Goal: Task Accomplishment & Management: Complete application form

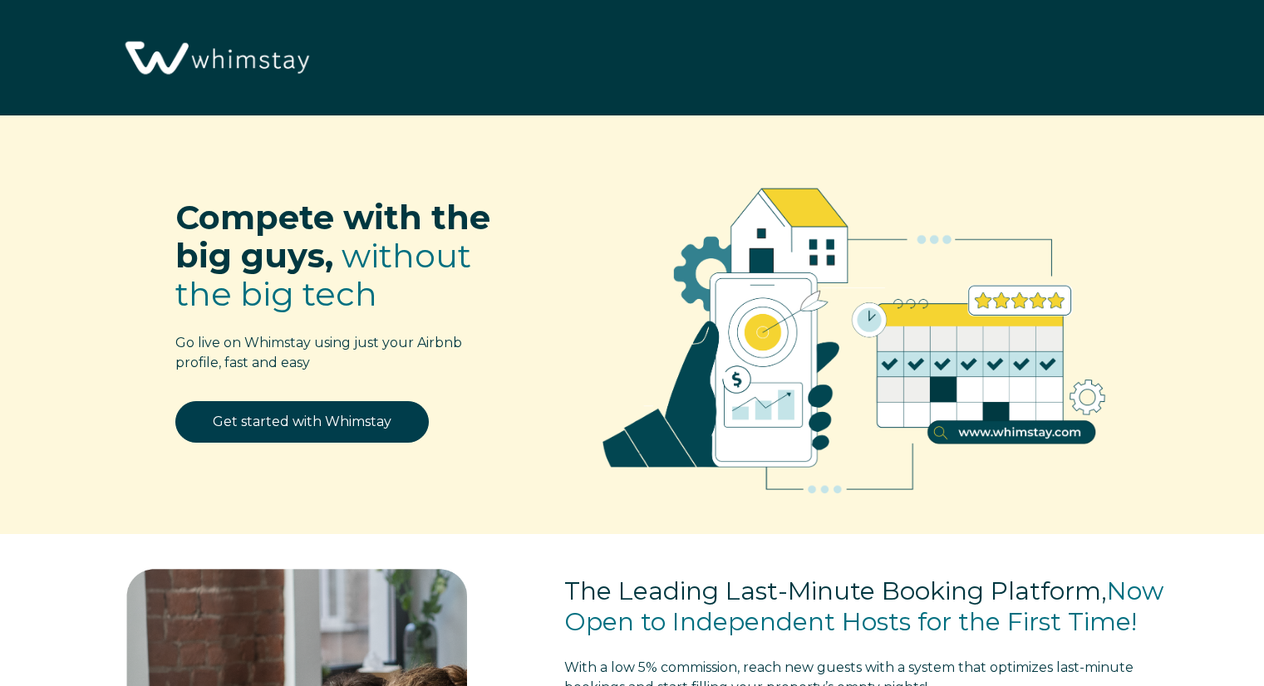
select select "US"
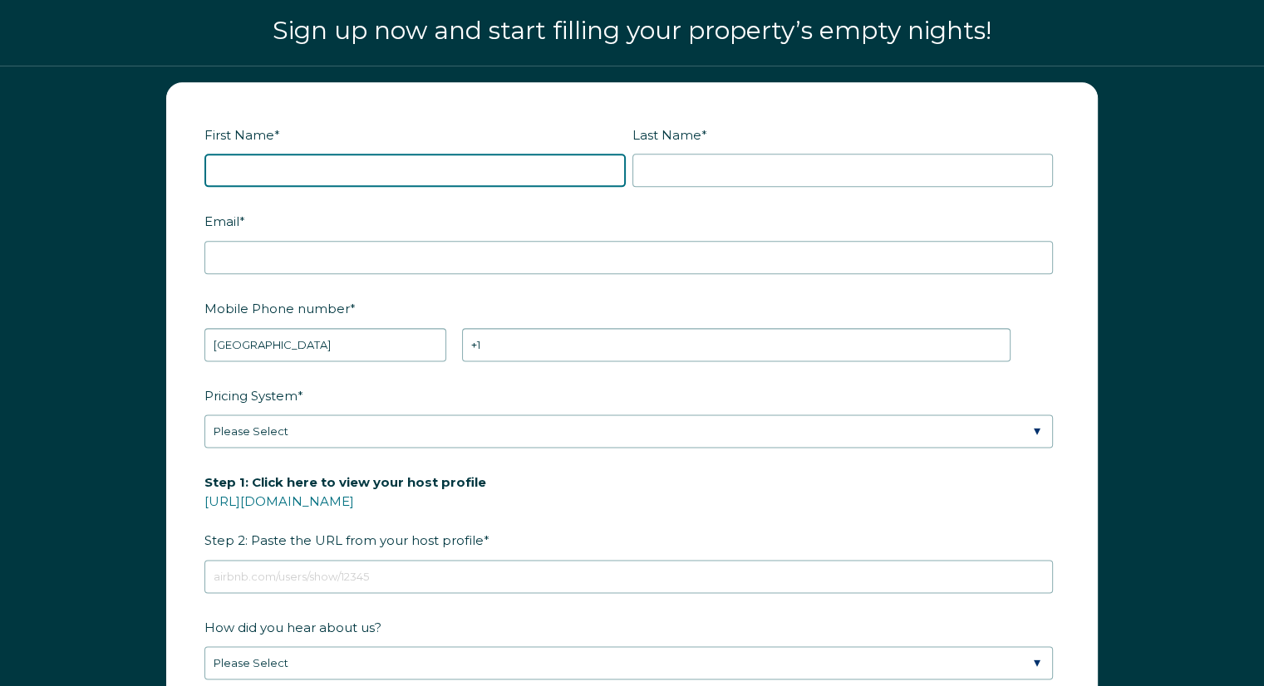
click at [385, 164] on input "First Name *" at bounding box center [414, 170] width 421 height 33
type input "Tyler"
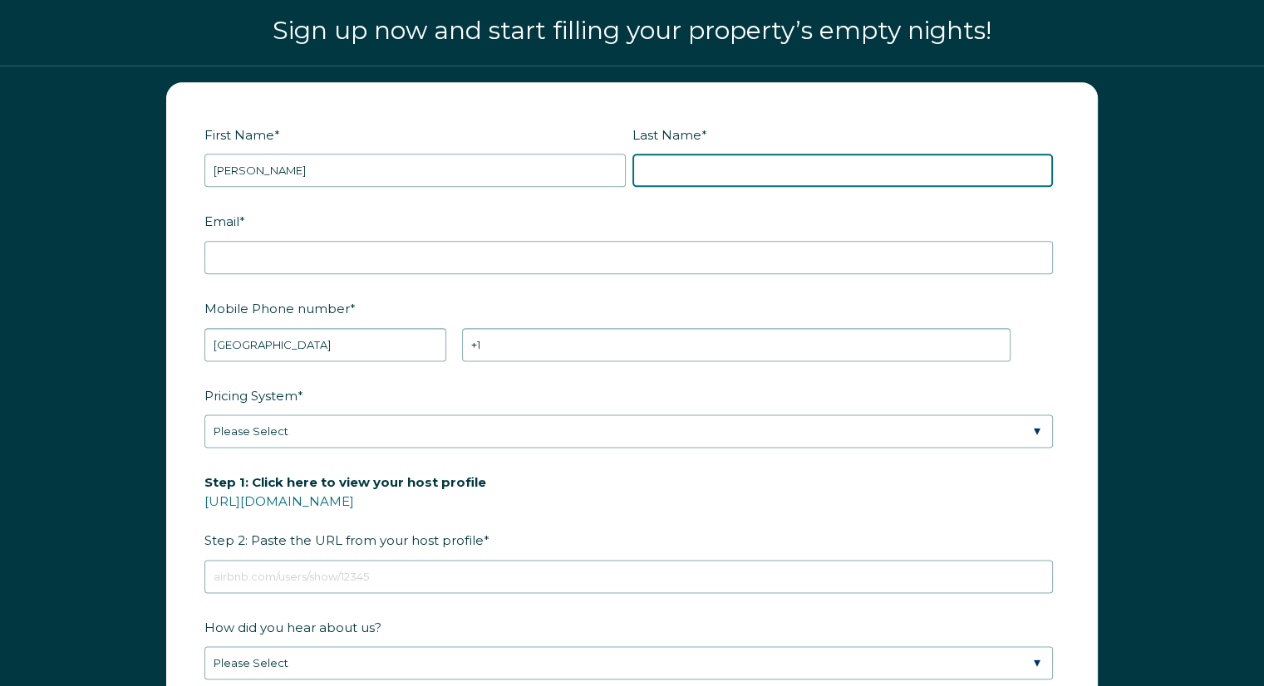
type input "Wiseman"
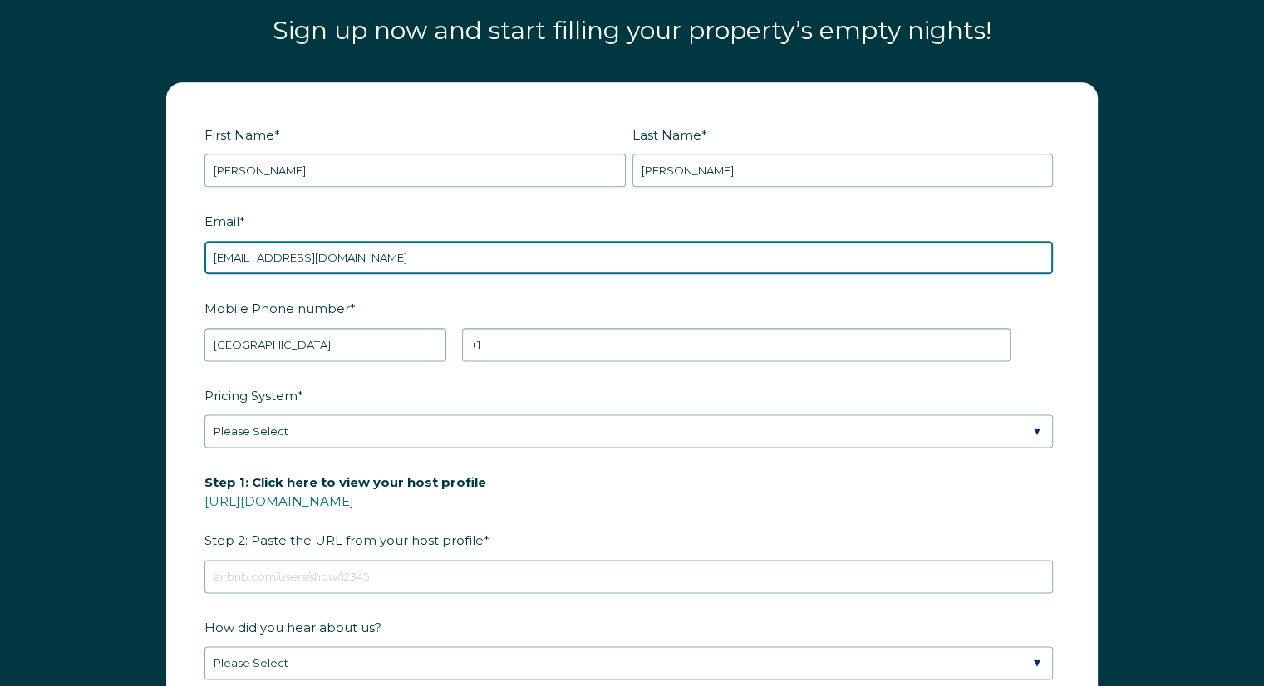
drag, startPoint x: 361, startPoint y: 247, endPoint x: 120, endPoint y: 270, distance: 242.1
click at [120, 270] on div "First Name * Tyler Last Name * Wiseman RBO Token Company ID Referrer Code Diale…" at bounding box center [632, 477] width 1264 height 822
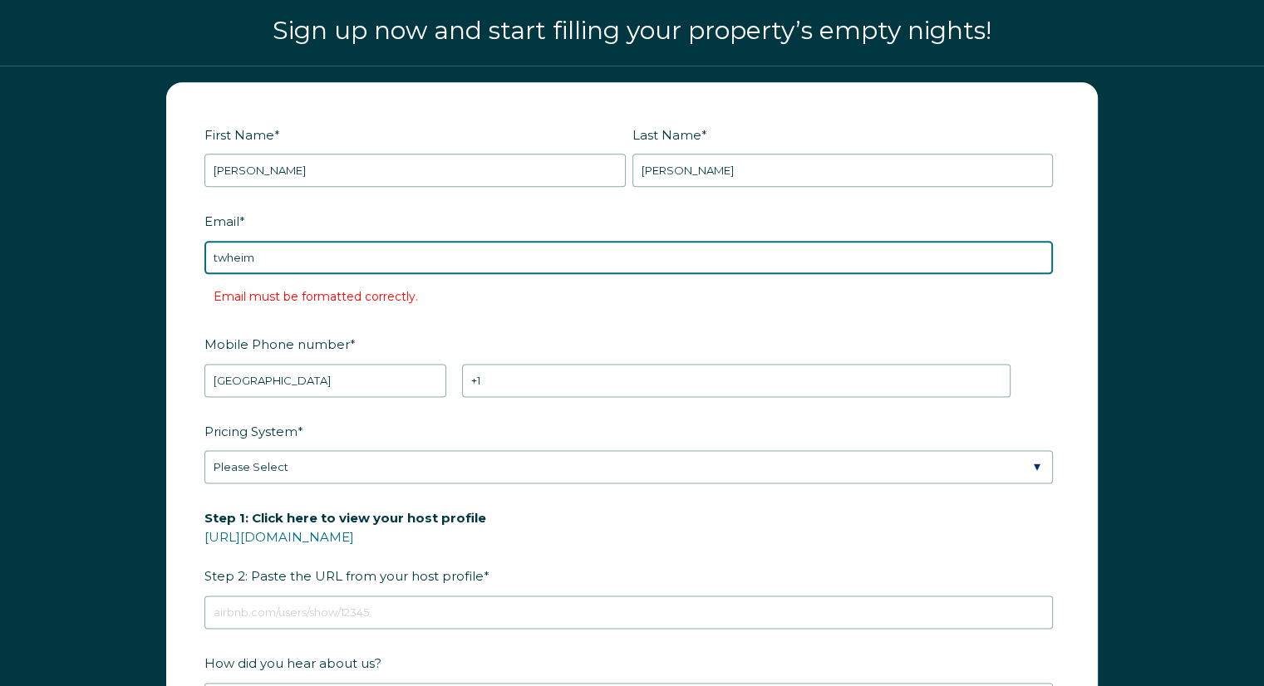
type input "twheimenterprises@gmail.com"
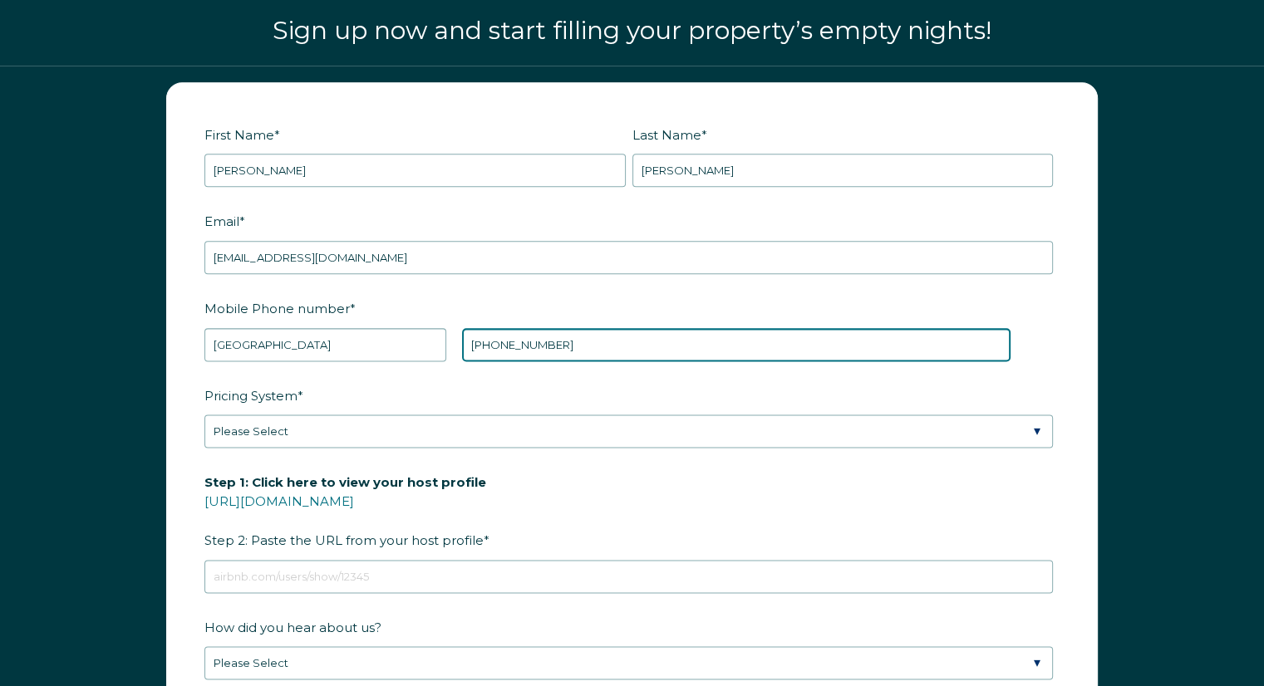
type input "+1 4147559510"
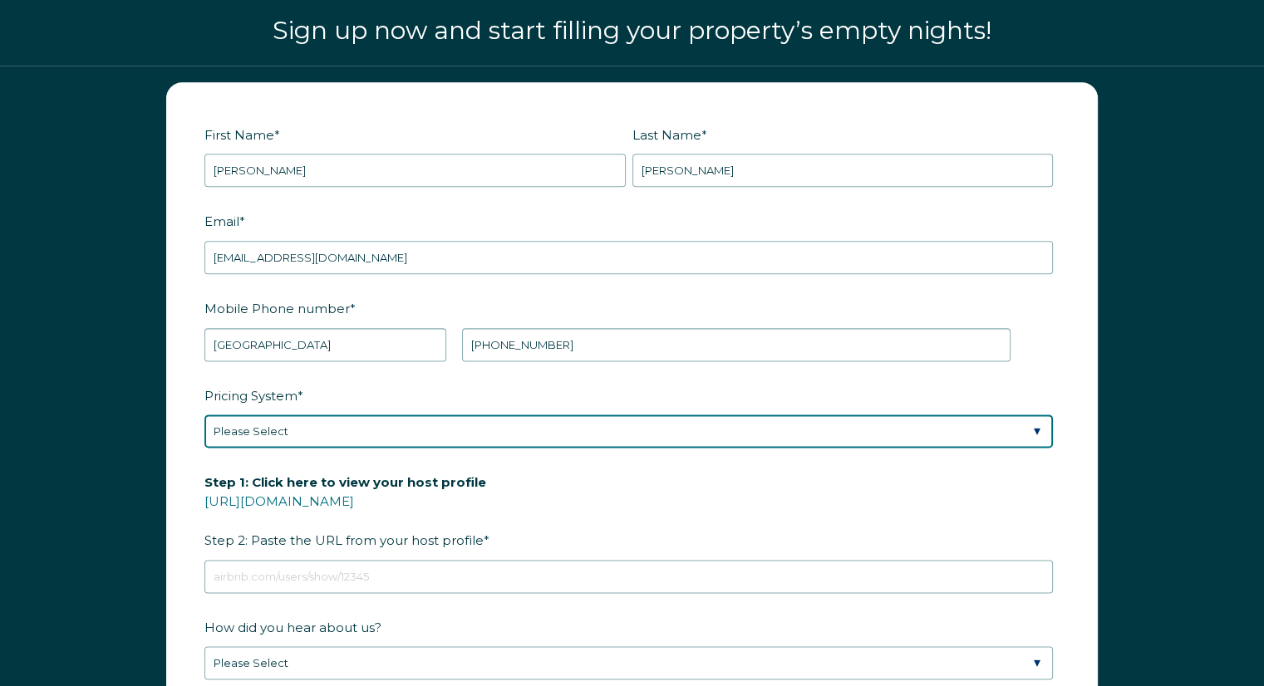
select select "Manual"
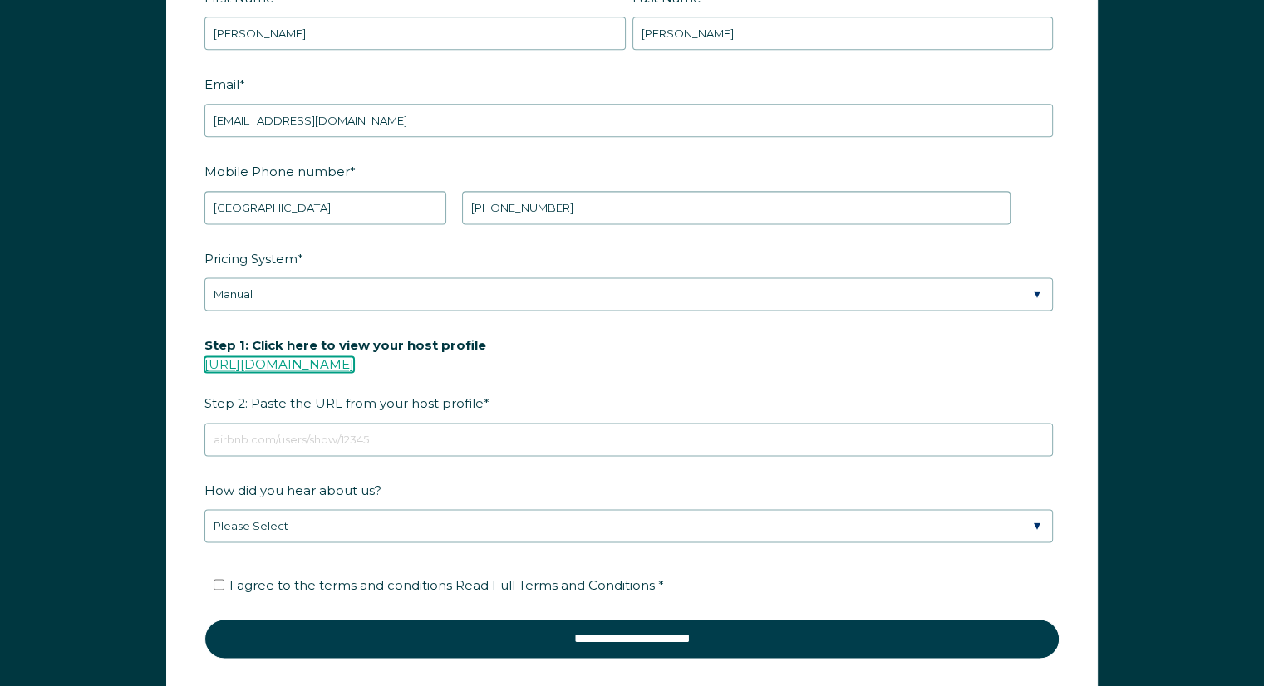
scroll to position [2207, 0]
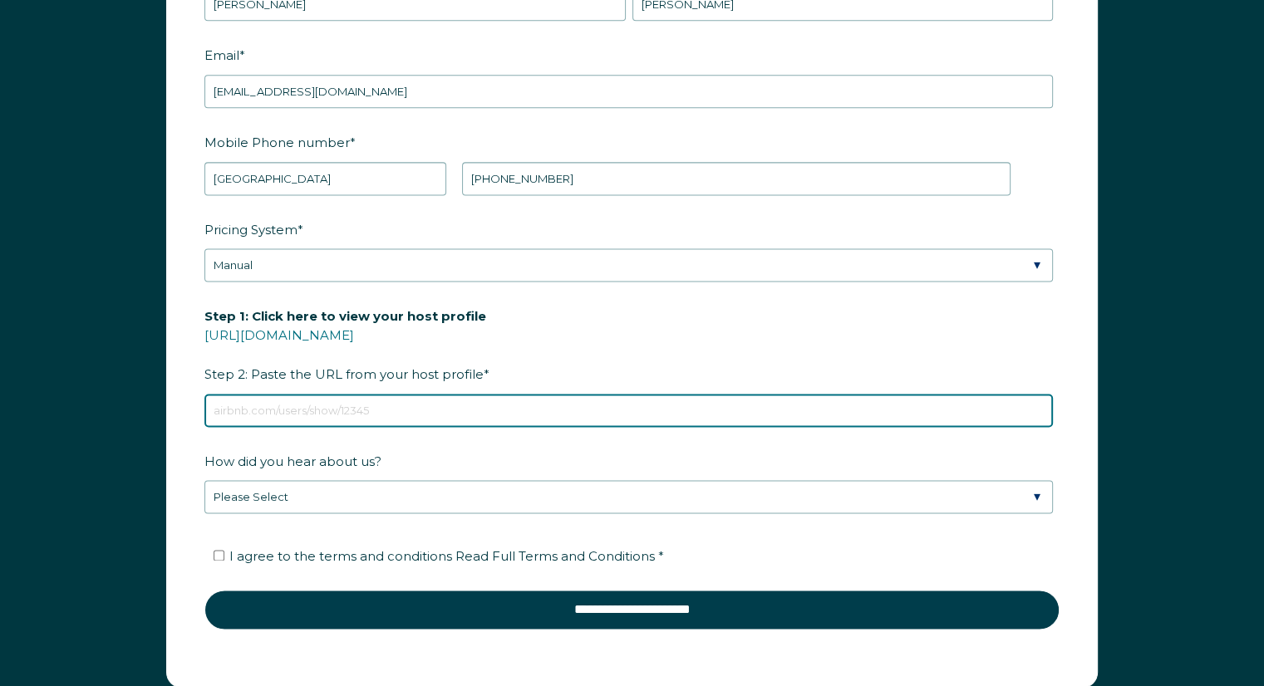
click at [414, 400] on input "Step 1: Click here to view your host profile https://www.airbnb.com/users/show/…" at bounding box center [628, 410] width 848 height 33
paste input "https://www.airbnb.com/users/show/162920565"
type input "https://www.airbnb.com/users/show/162920565"
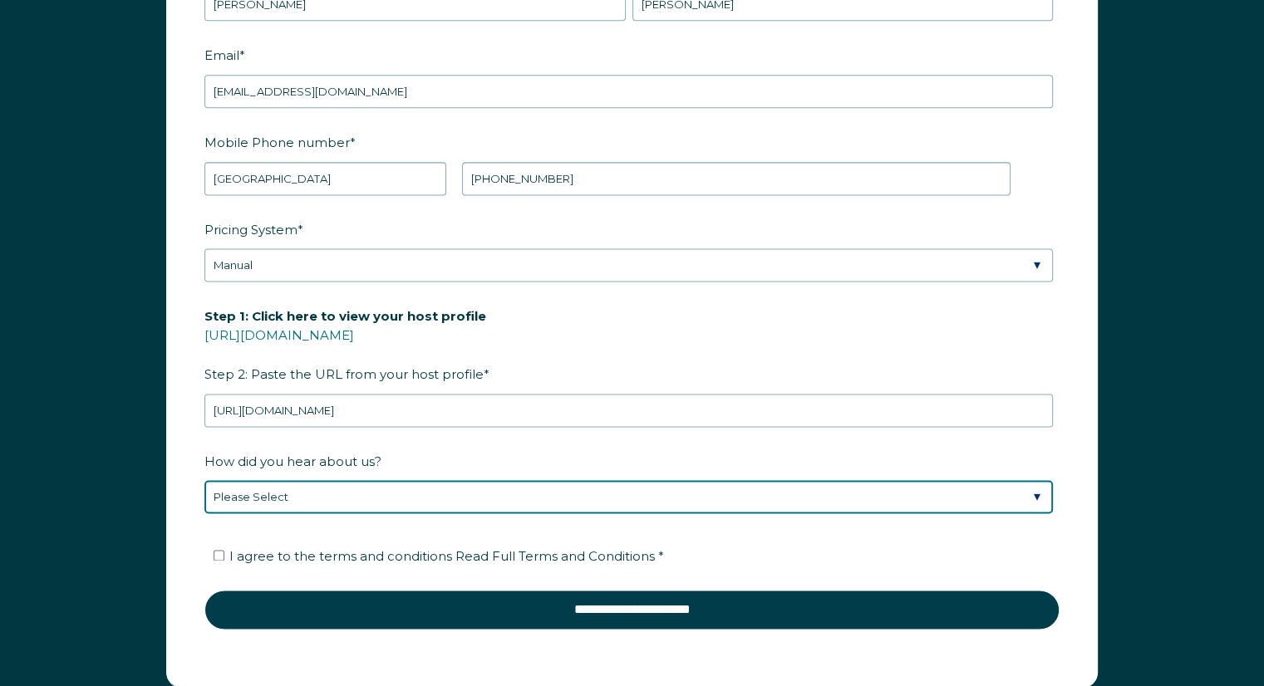
click at [407, 489] on select "Please Select Discovered Whimstay at an event or conference Found Whimstay thro…" at bounding box center [628, 496] width 848 height 33
select select "Social Media"
click at [204, 480] on select "Please Select Discovered Whimstay at an event or conference Found Whimstay thro…" at bounding box center [628, 496] width 848 height 33
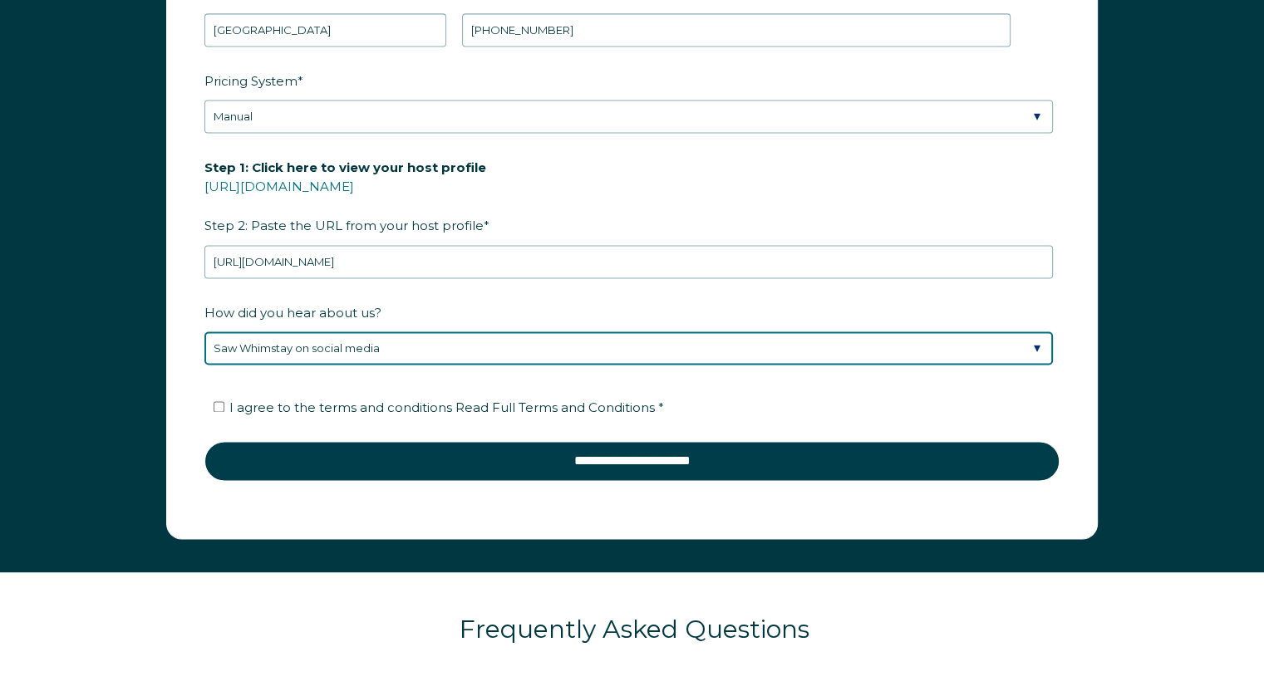
scroll to position [2373, 0]
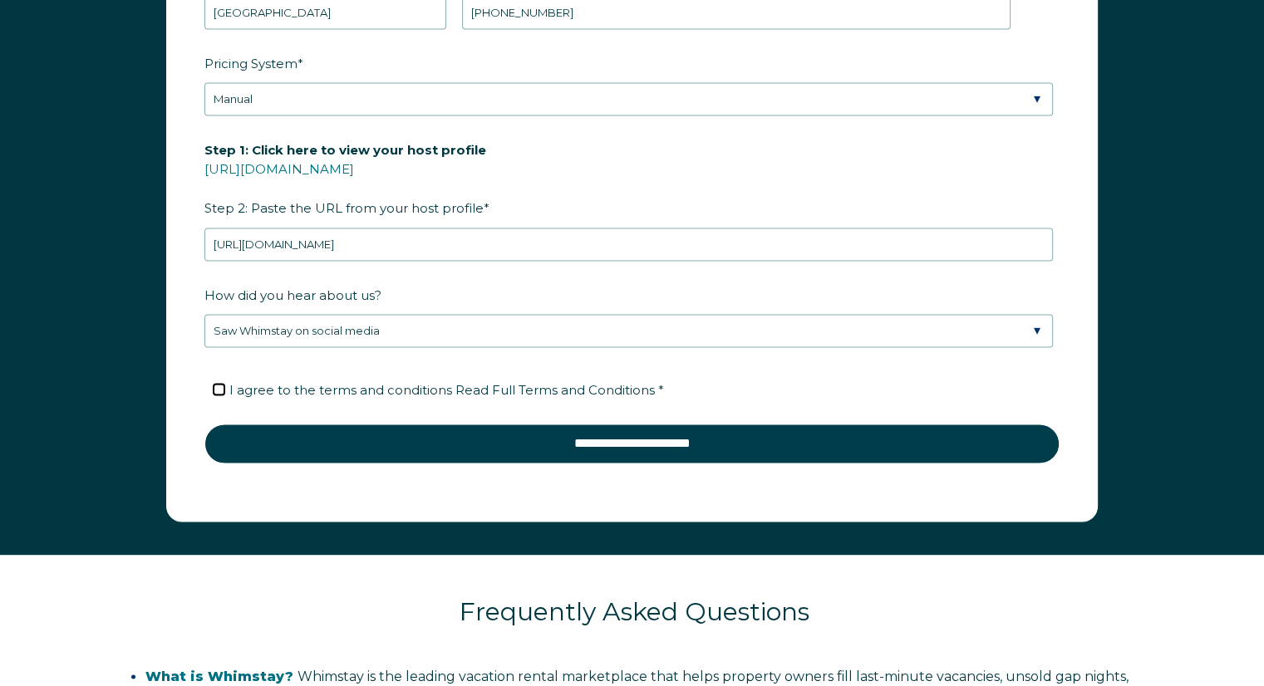
click at [216, 384] on input "I agree to the terms and conditions Read Full Terms and Conditions *" at bounding box center [219, 389] width 11 height 11
checkbox input "true"
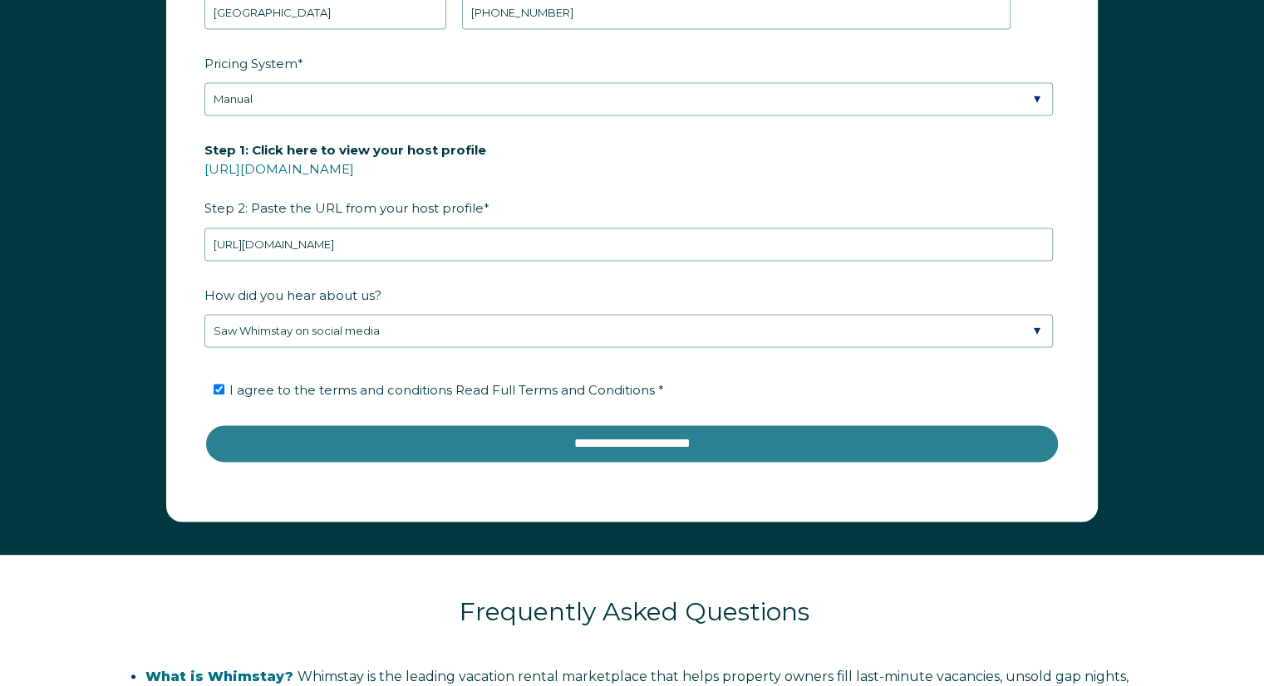
click at [525, 443] on input "**********" at bounding box center [631, 444] width 855 height 40
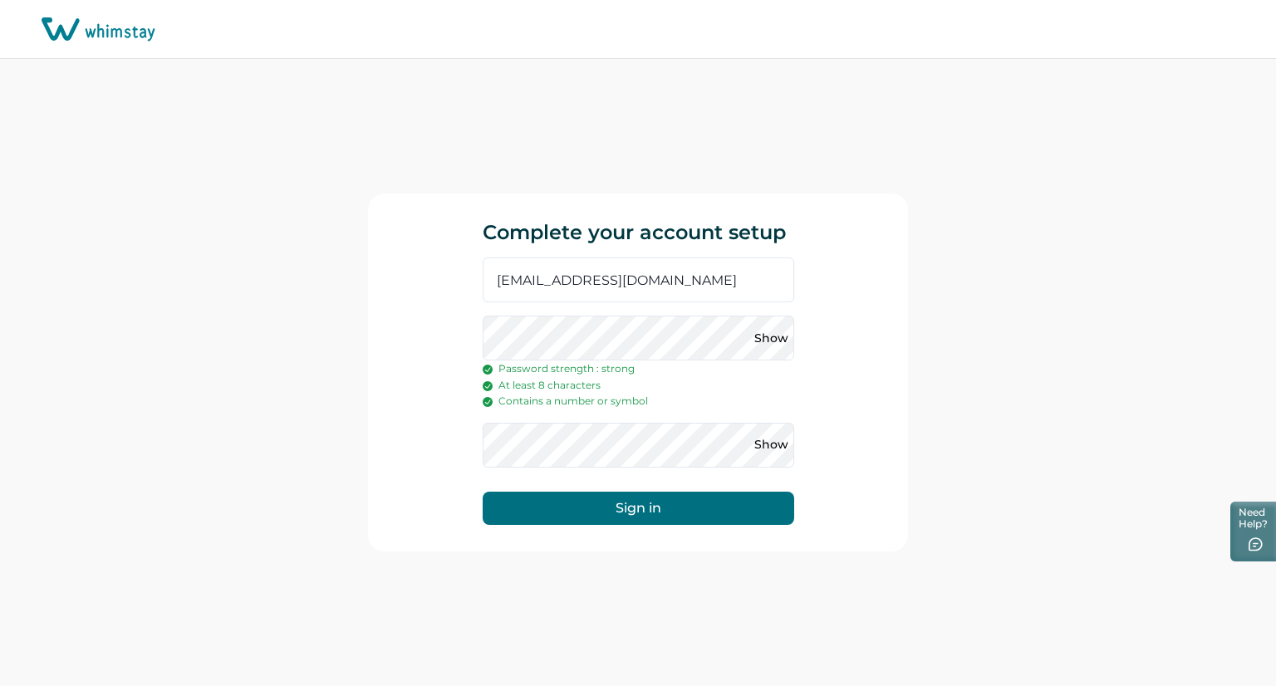
click at [679, 503] on button "Sign in" at bounding box center [639, 508] width 312 height 33
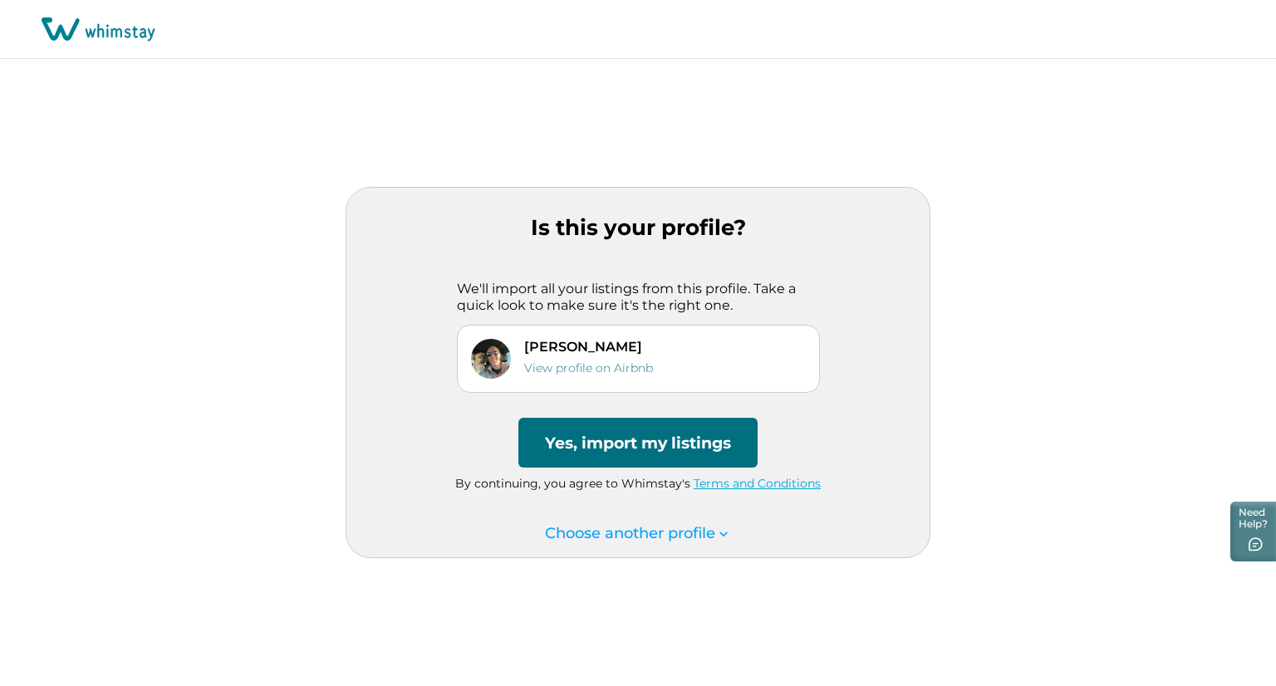
click at [626, 439] on button "Yes, import my listings" at bounding box center [637, 443] width 239 height 50
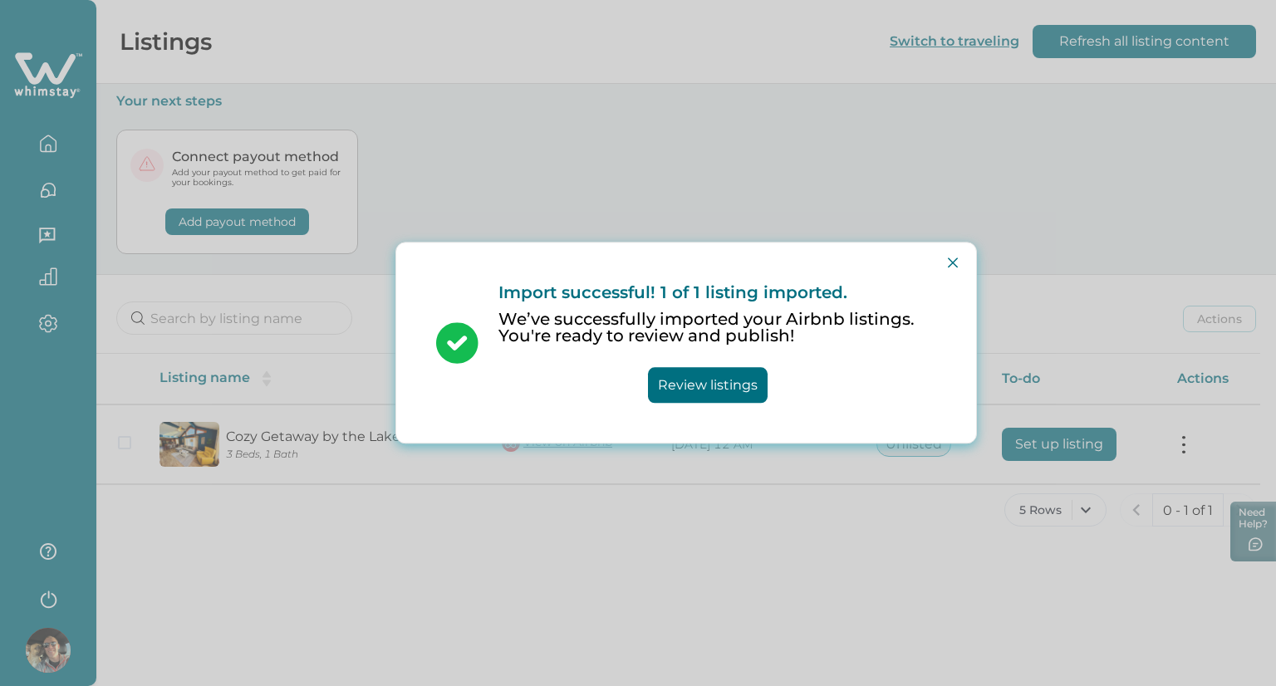
click at [714, 381] on button "Review listings" at bounding box center [708, 386] width 120 height 36
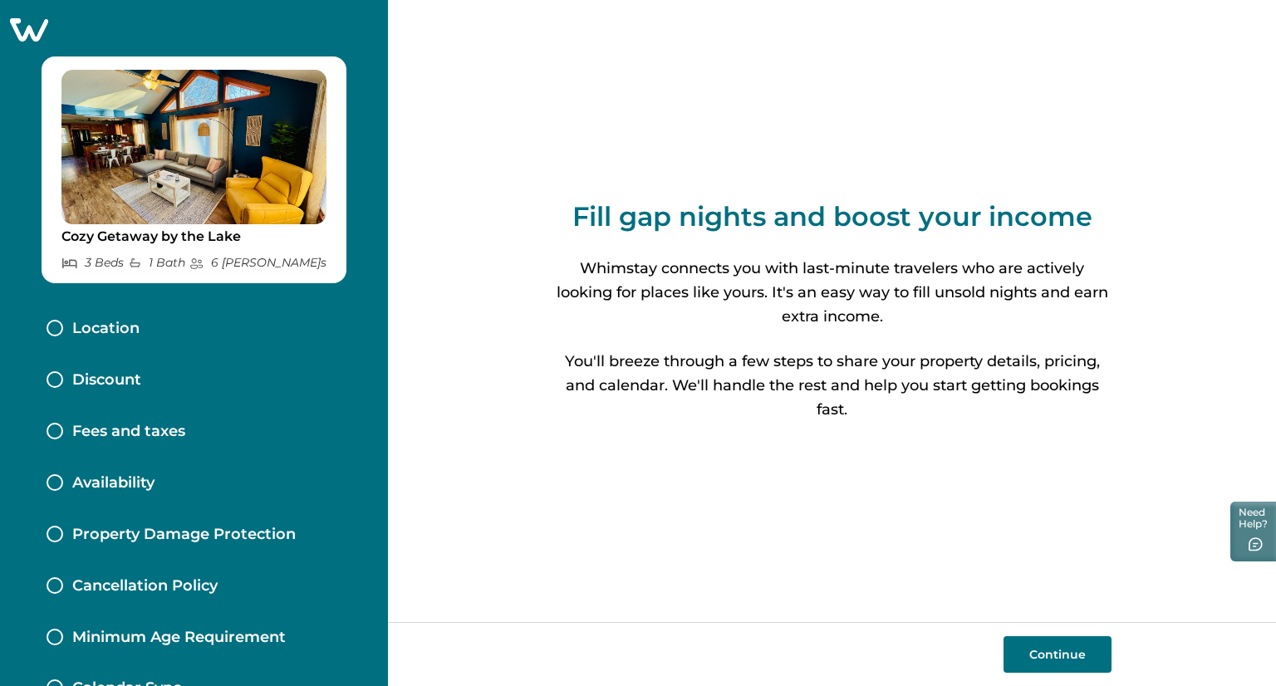
click at [52, 377] on div at bounding box center [55, 379] width 17 height 17
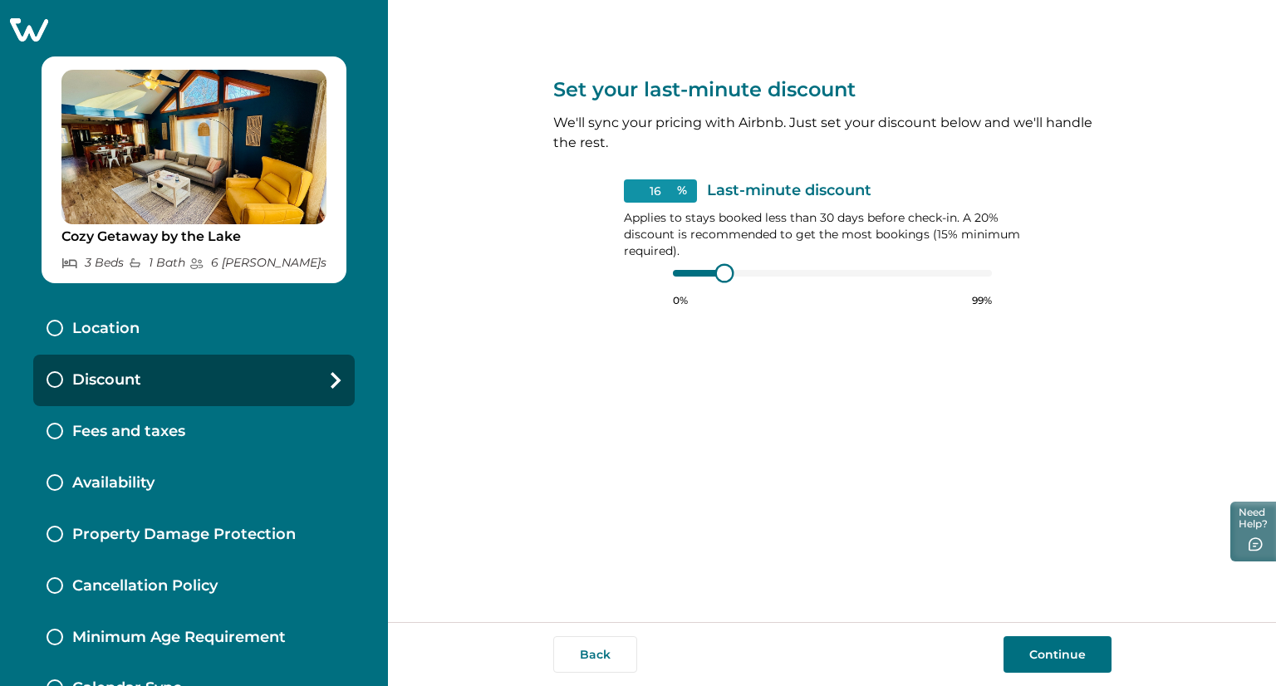
type input "15"
click at [721, 273] on div at bounding box center [720, 273] width 15 height 15
click at [1065, 651] on button "Continue" at bounding box center [1058, 654] width 108 height 37
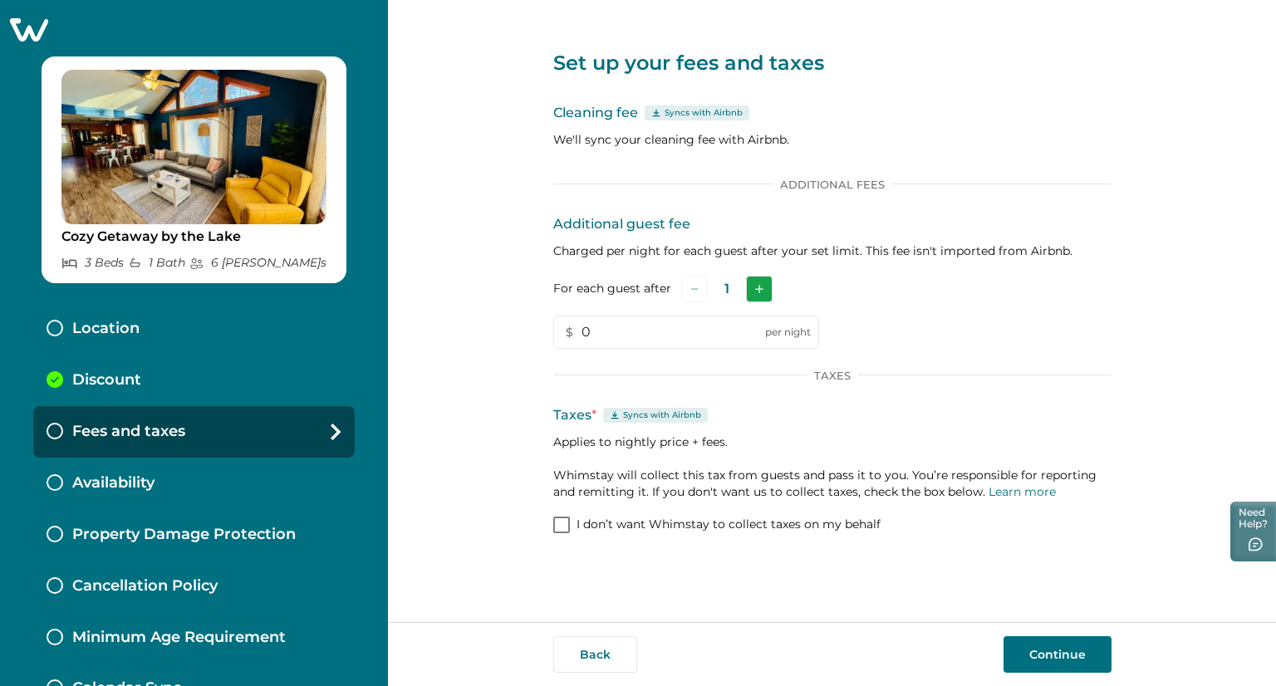
click at [759, 289] on icon "Add" at bounding box center [759, 289] width 8 height 8
click at [759, 289] on icon "Add" at bounding box center [762, 289] width 8 height 8
click at [759, 289] on icon "Add" at bounding box center [763, 289] width 8 height 8
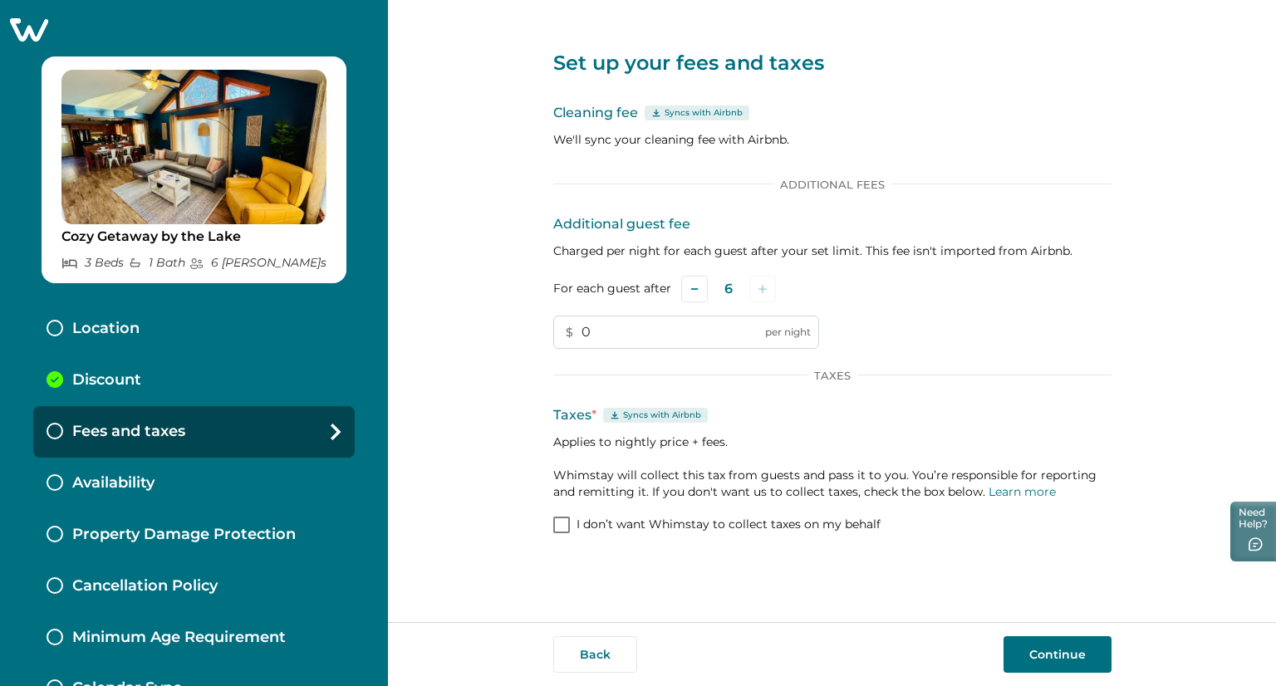
drag, startPoint x: 600, startPoint y: 331, endPoint x: 582, endPoint y: 334, distance: 18.4
click at [582, 334] on input "0" at bounding box center [686, 332] width 266 height 33
type input "10"
click at [437, 379] on div "Set up your fees and taxes Cleaning fee Syncs with Airbnb We'll sync your clean…" at bounding box center [832, 311] width 888 height 622
click at [614, 415] on icon at bounding box center [614, 414] width 7 height 7
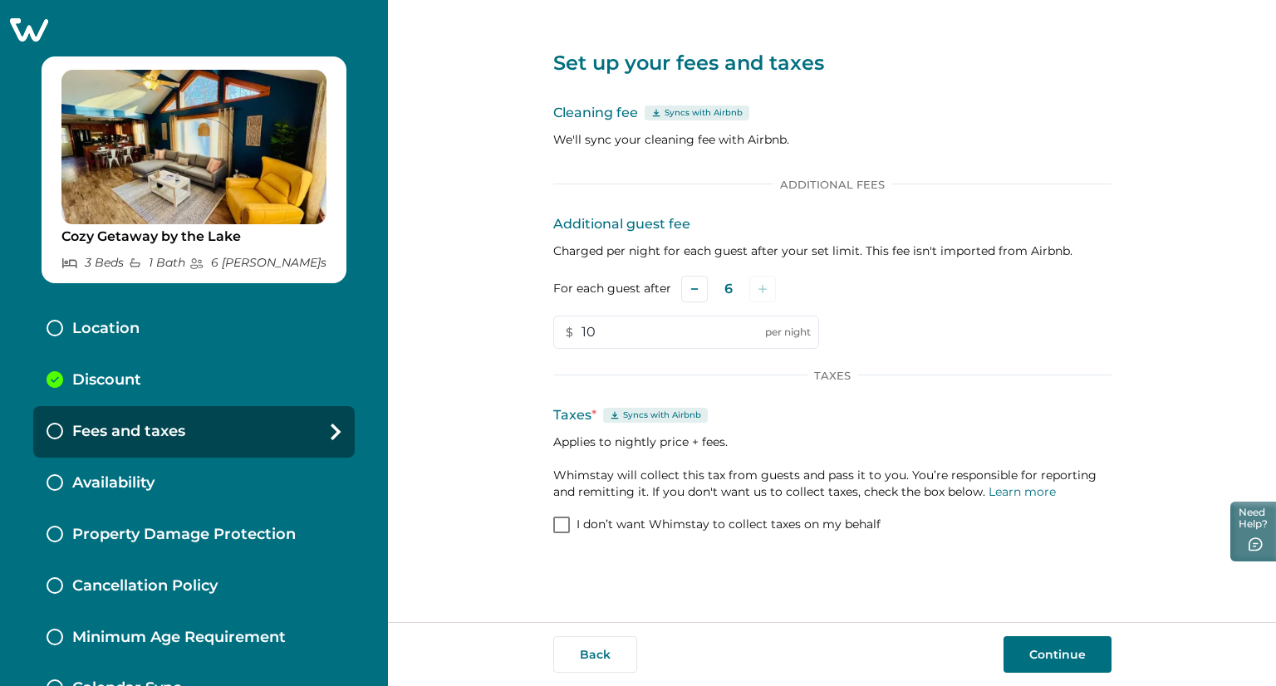
click at [102, 327] on p "Location" at bounding box center [105, 329] width 67 height 18
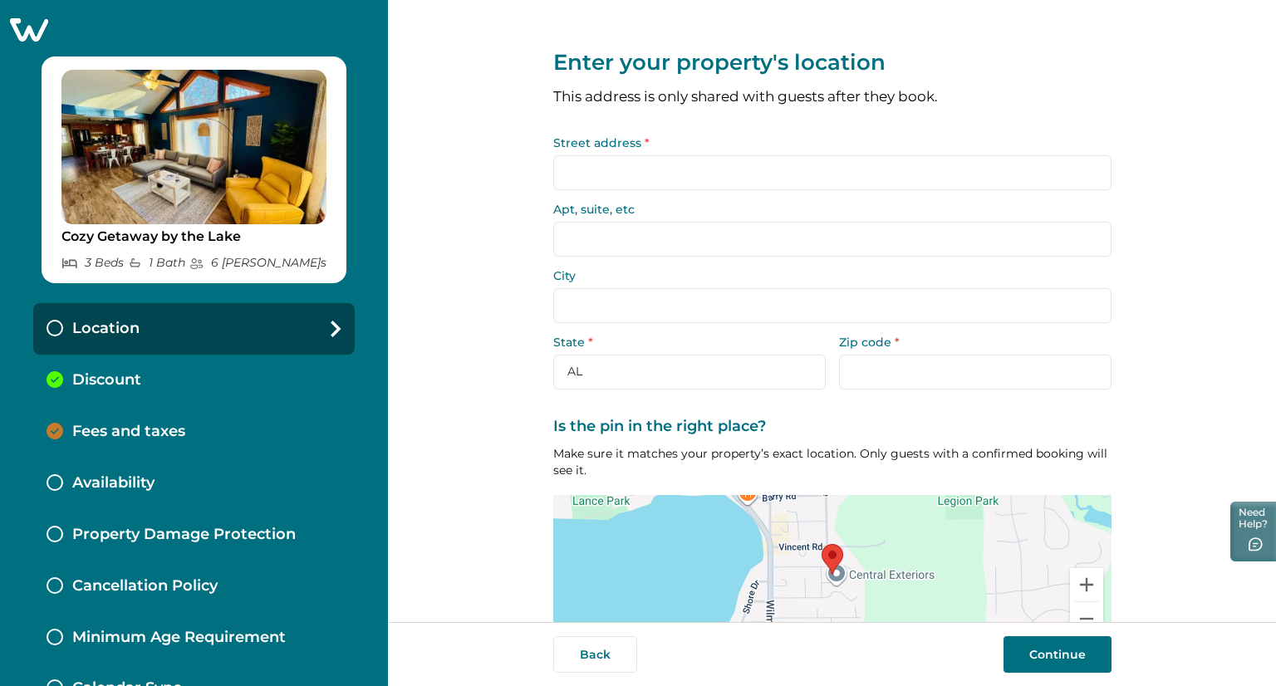
click at [573, 174] on input "Street address *" at bounding box center [832, 172] width 558 height 35
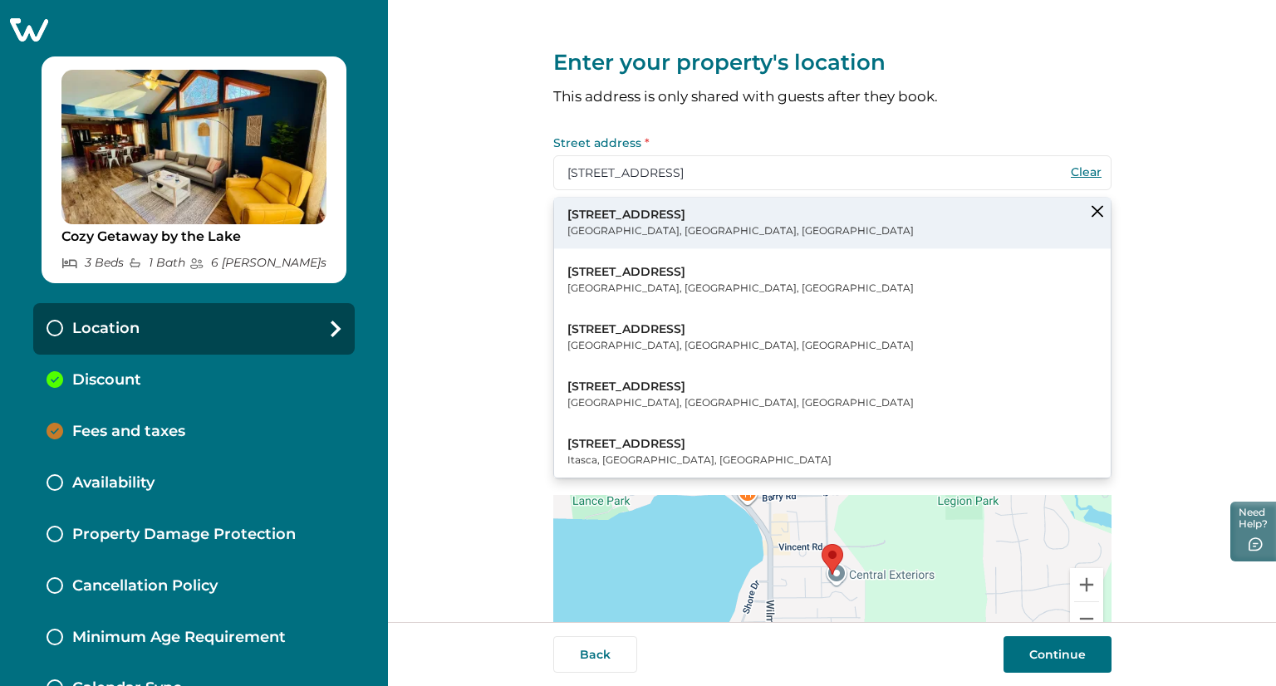
type input "806 Maple St"
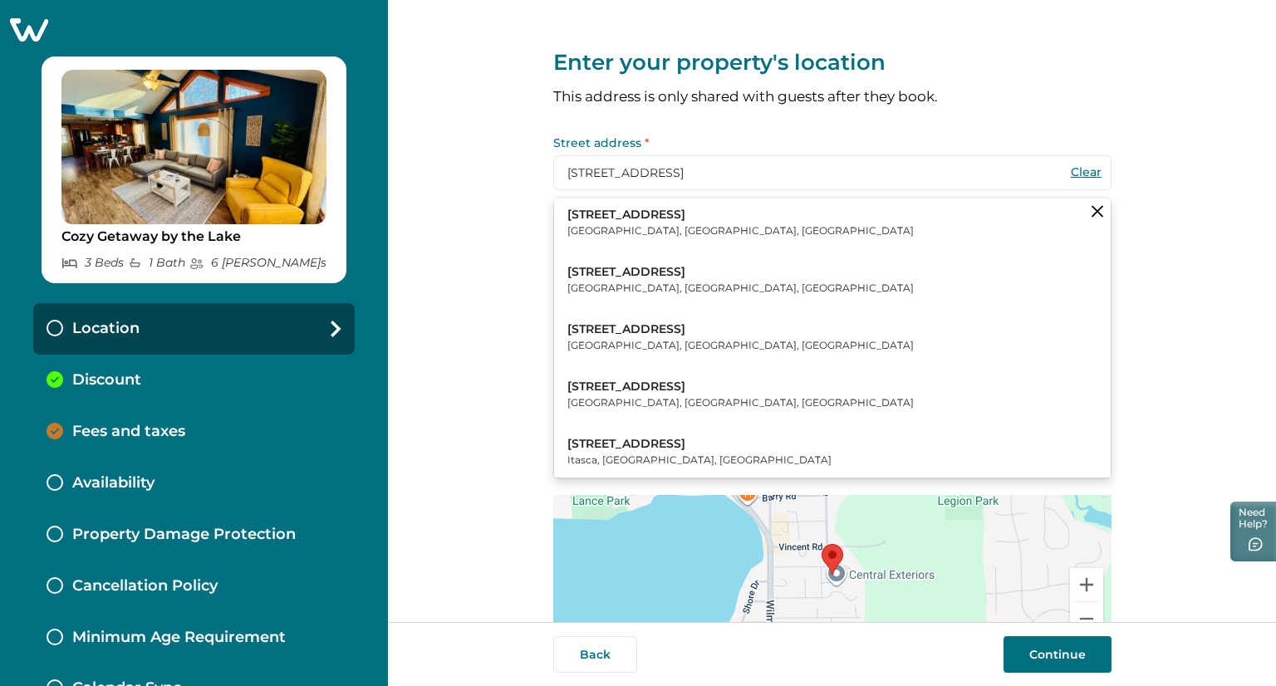
click at [631, 223] on p "Twin Lakes, WI, USA" at bounding box center [740, 231] width 346 height 17
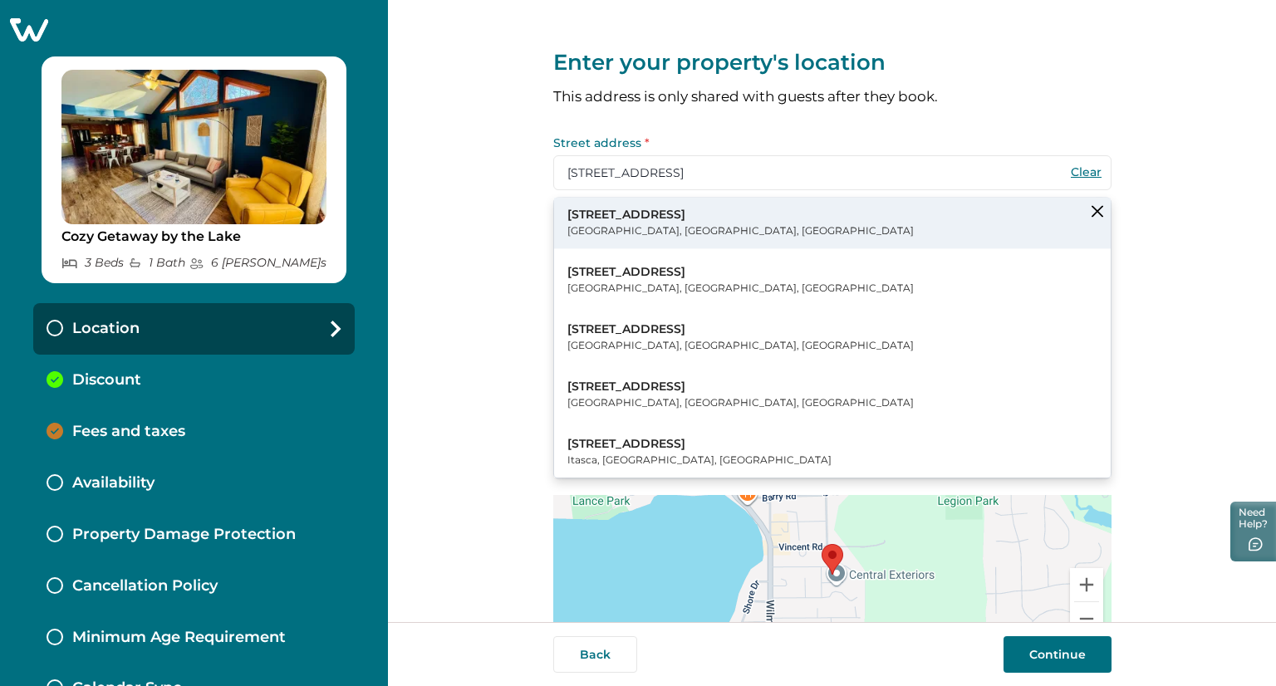
type input "Twin Lakes"
select select "WI"
type input "53181"
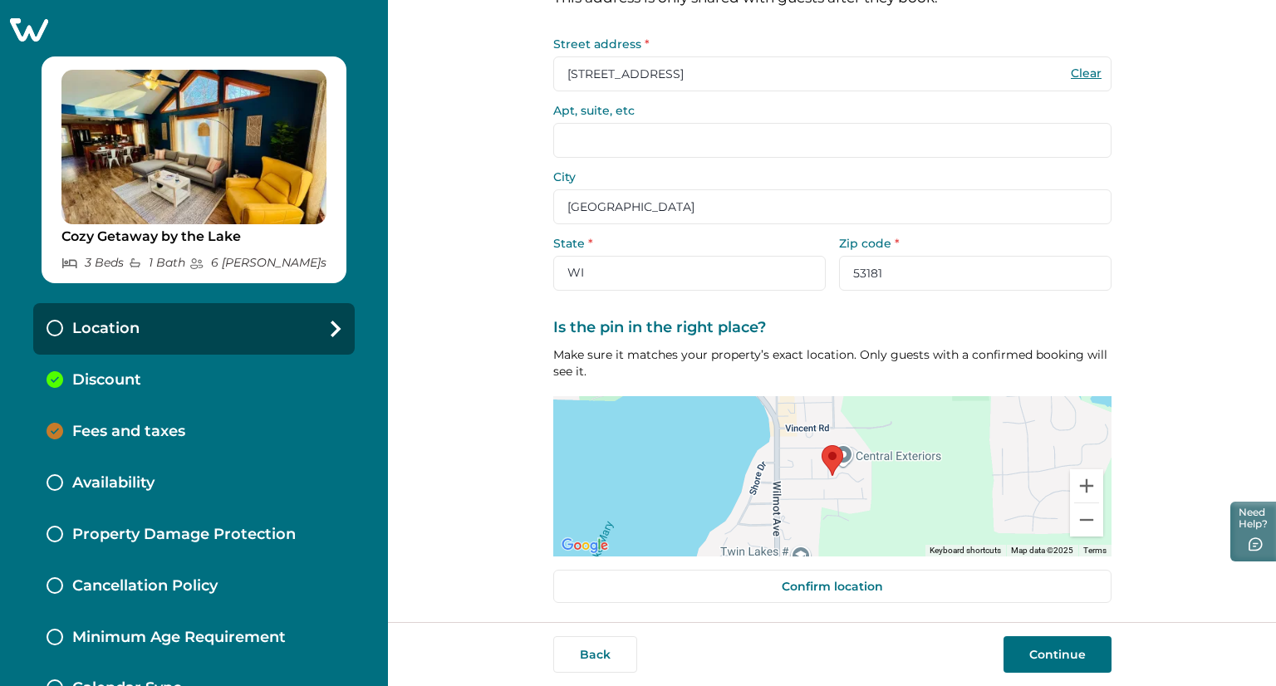
scroll to position [103, 0]
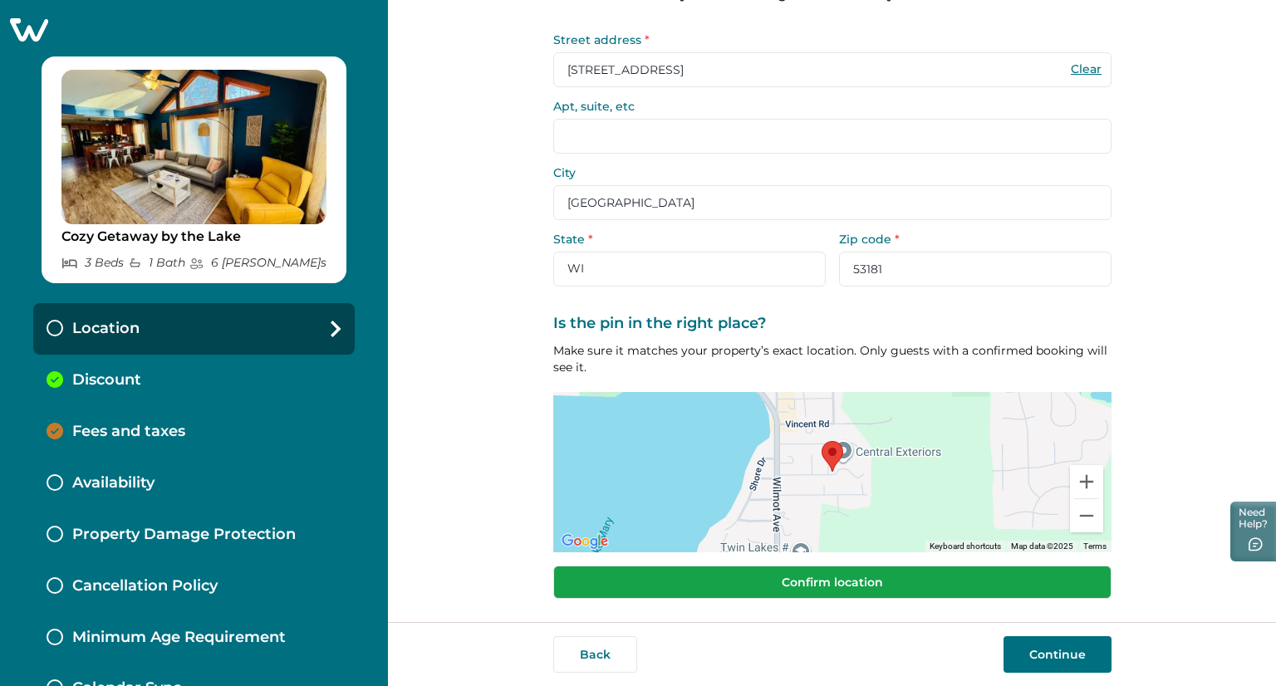
click at [795, 583] on button "Confirm location" at bounding box center [832, 582] width 558 height 33
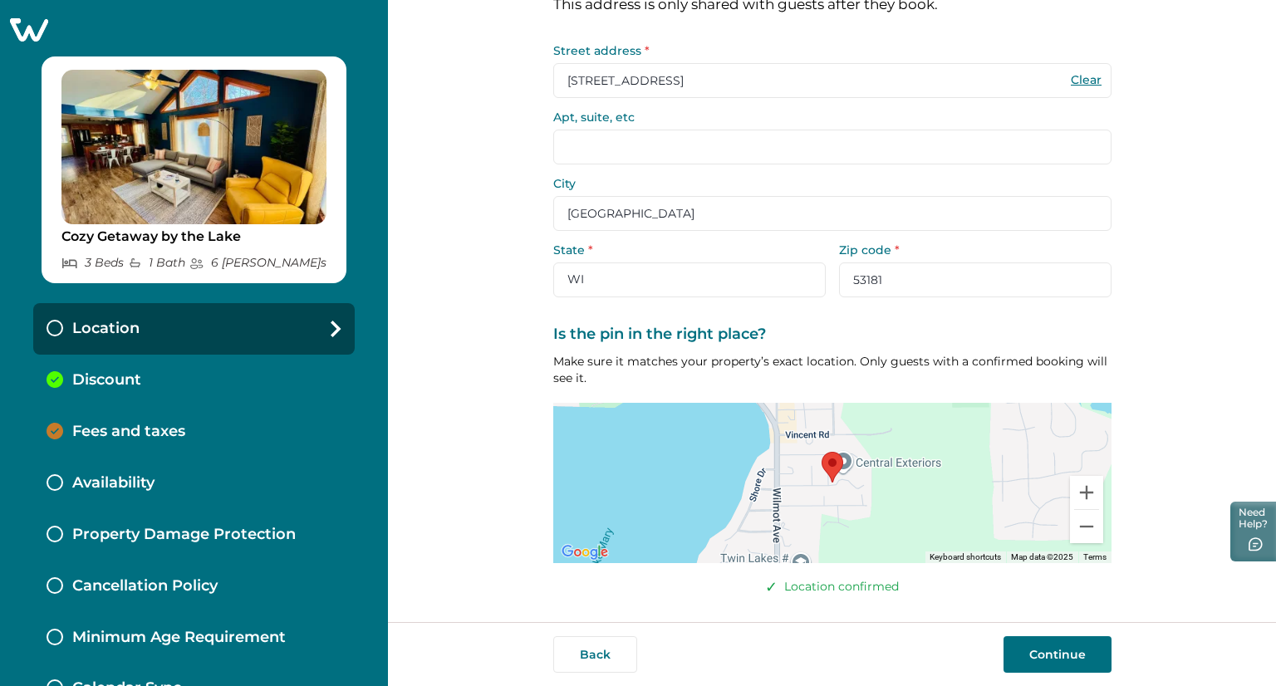
scroll to position [92, 0]
click at [1058, 653] on button "Continue" at bounding box center [1058, 654] width 108 height 37
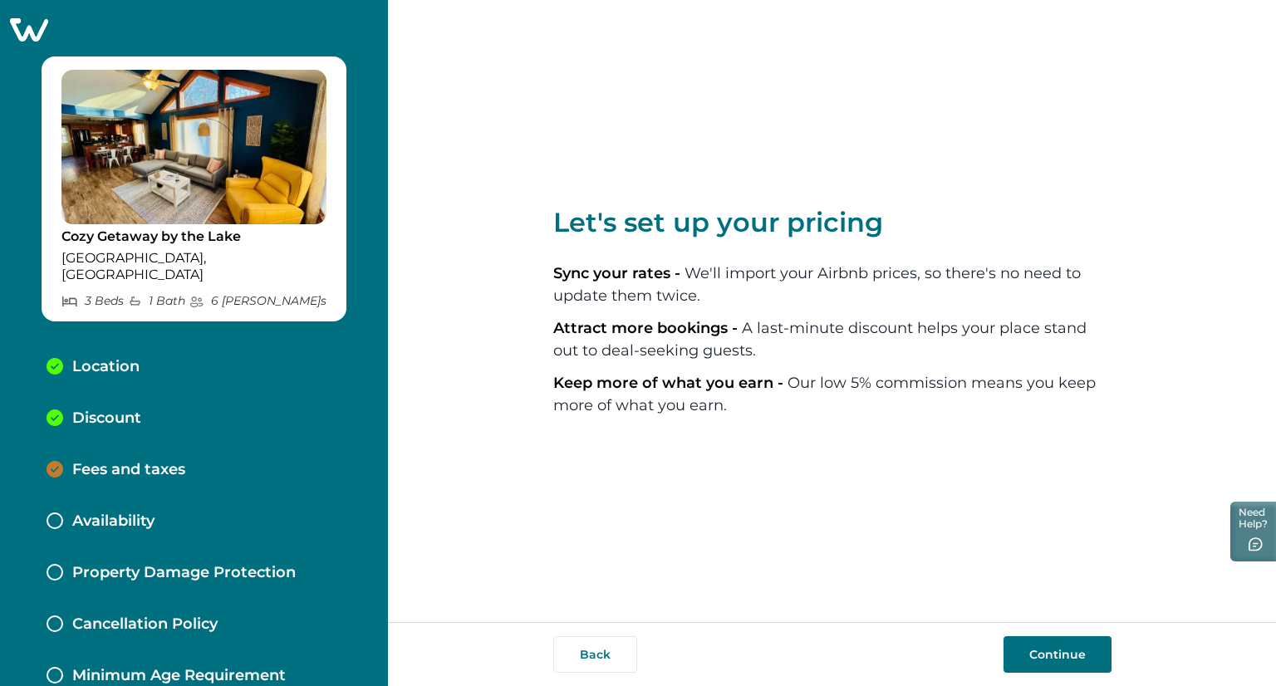
click at [116, 461] on p "Fees and taxes" at bounding box center [128, 470] width 113 height 18
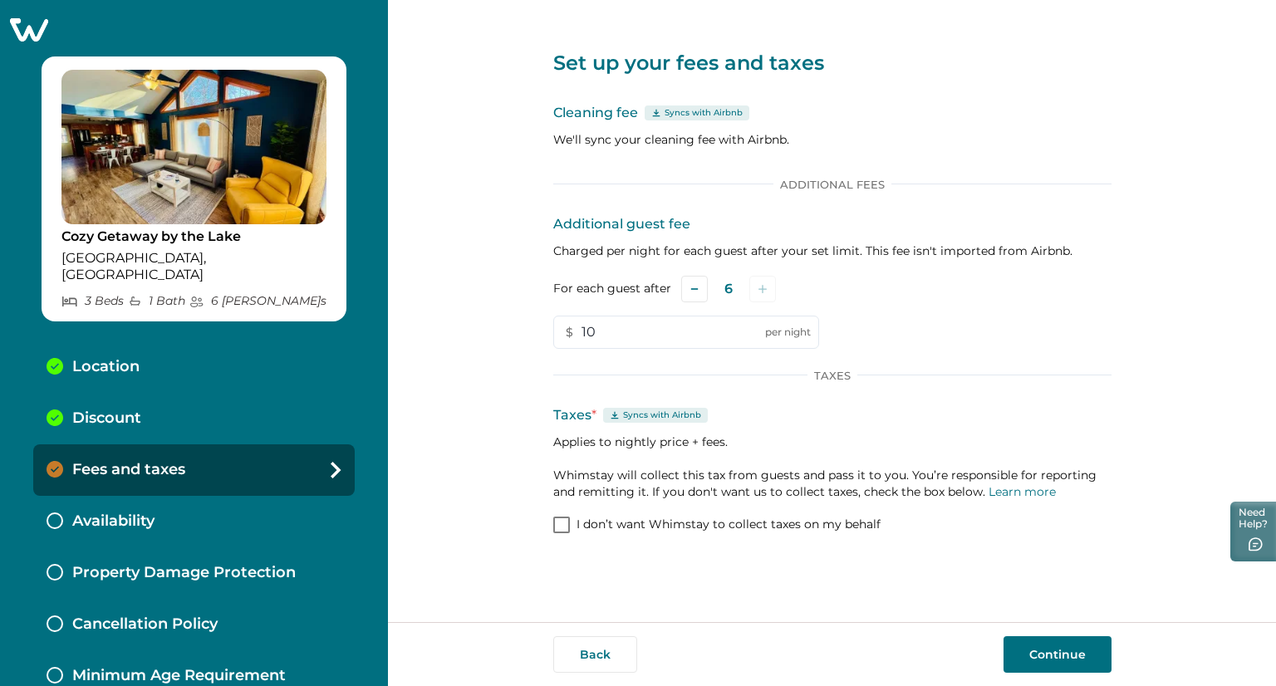
click at [116, 513] on p "Availability" at bounding box center [113, 522] width 82 height 18
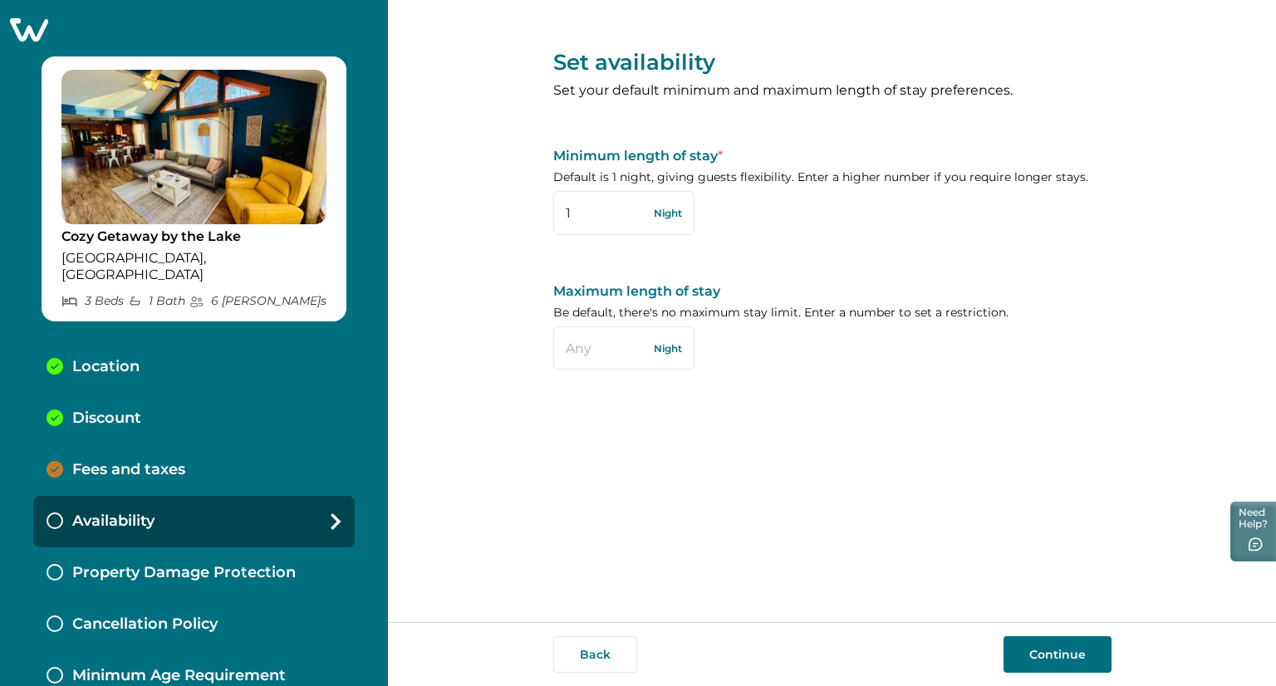
click at [140, 461] on p "Fees and taxes" at bounding box center [128, 470] width 113 height 18
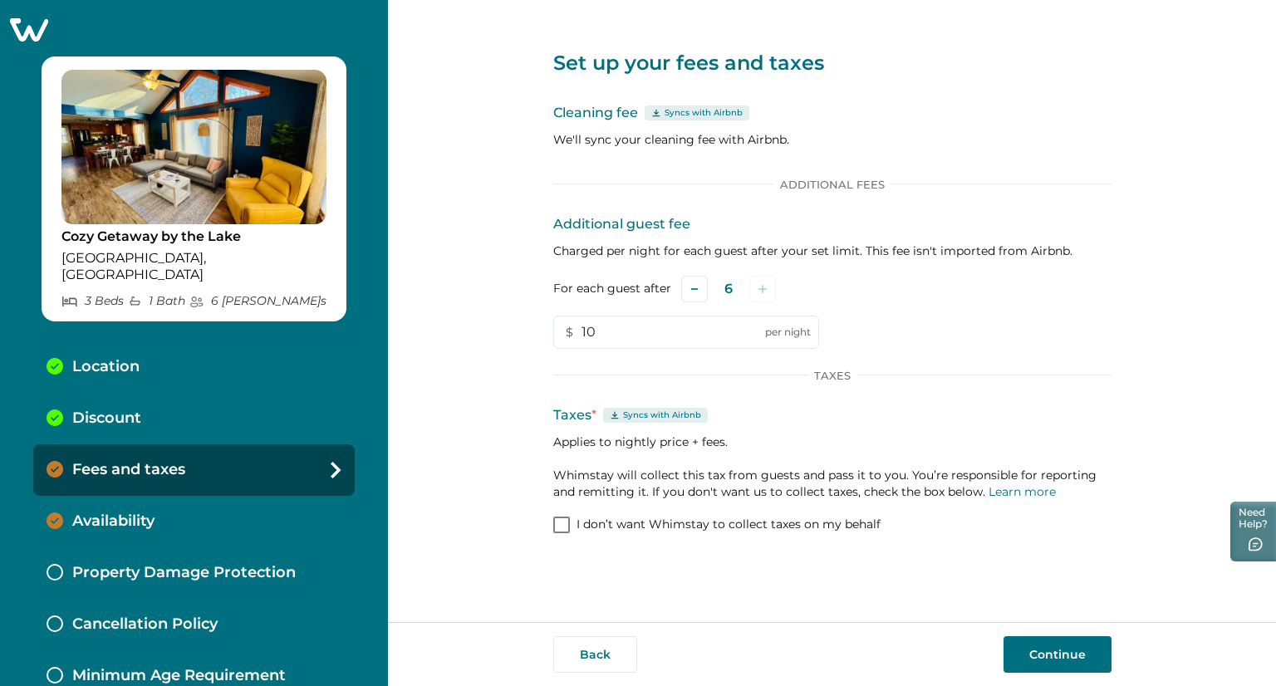
click at [1027, 650] on button "Continue" at bounding box center [1058, 654] width 108 height 37
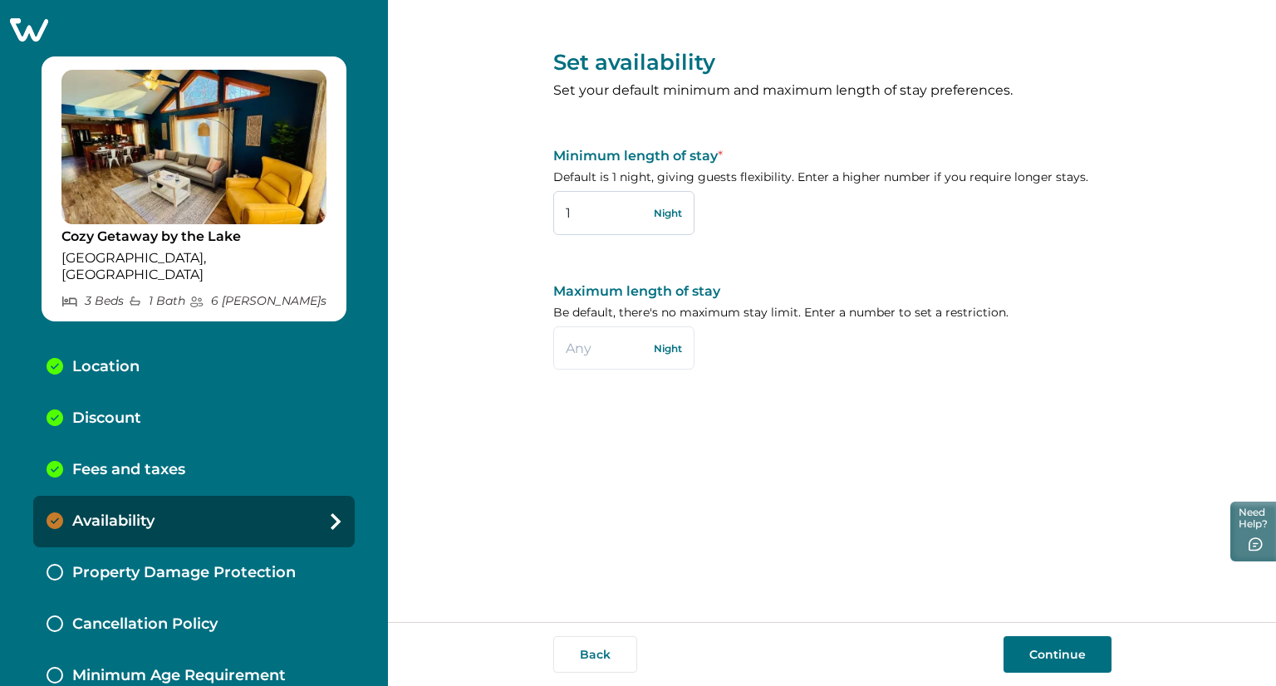
click at [569, 208] on input "1" at bounding box center [623, 212] width 141 height 43
type input "2"
click at [569, 349] on input "text" at bounding box center [623, 348] width 141 height 43
type input "7"
click at [1019, 648] on button "Continue" at bounding box center [1058, 654] width 108 height 37
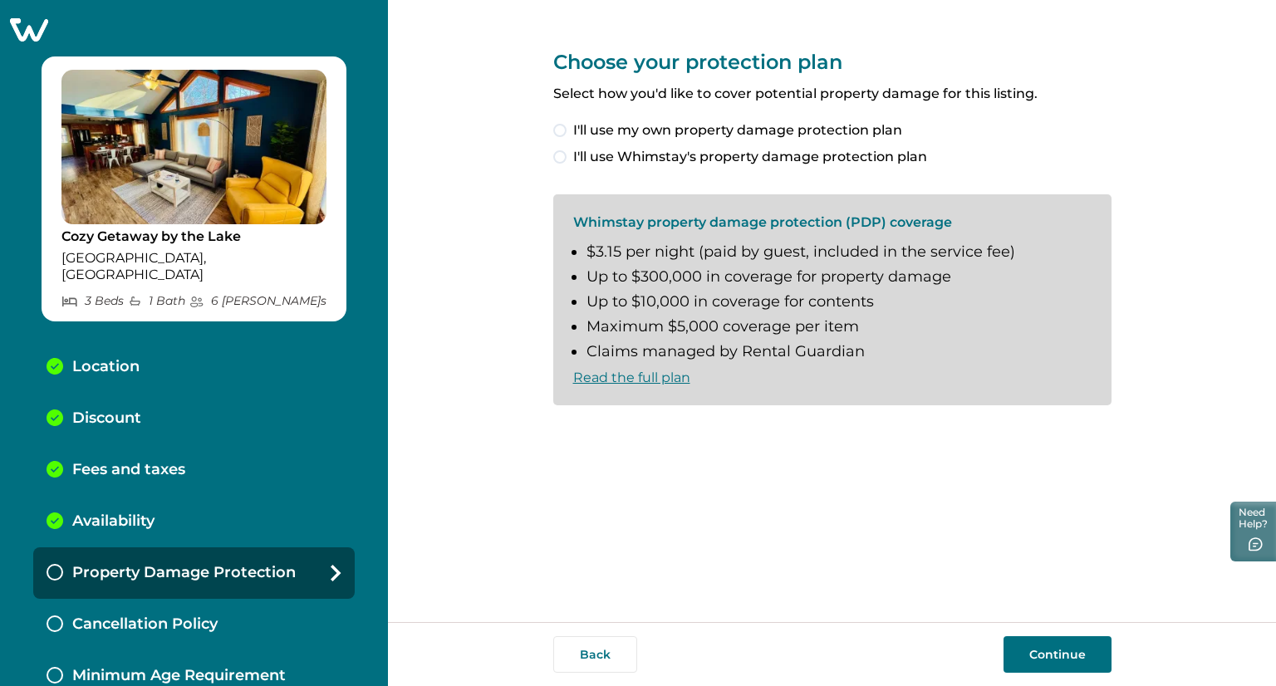
click at [634, 378] on link "Read the full plan" at bounding box center [631, 378] width 117 height 16
click at [1031, 647] on button "Continue" at bounding box center [1058, 654] width 108 height 37
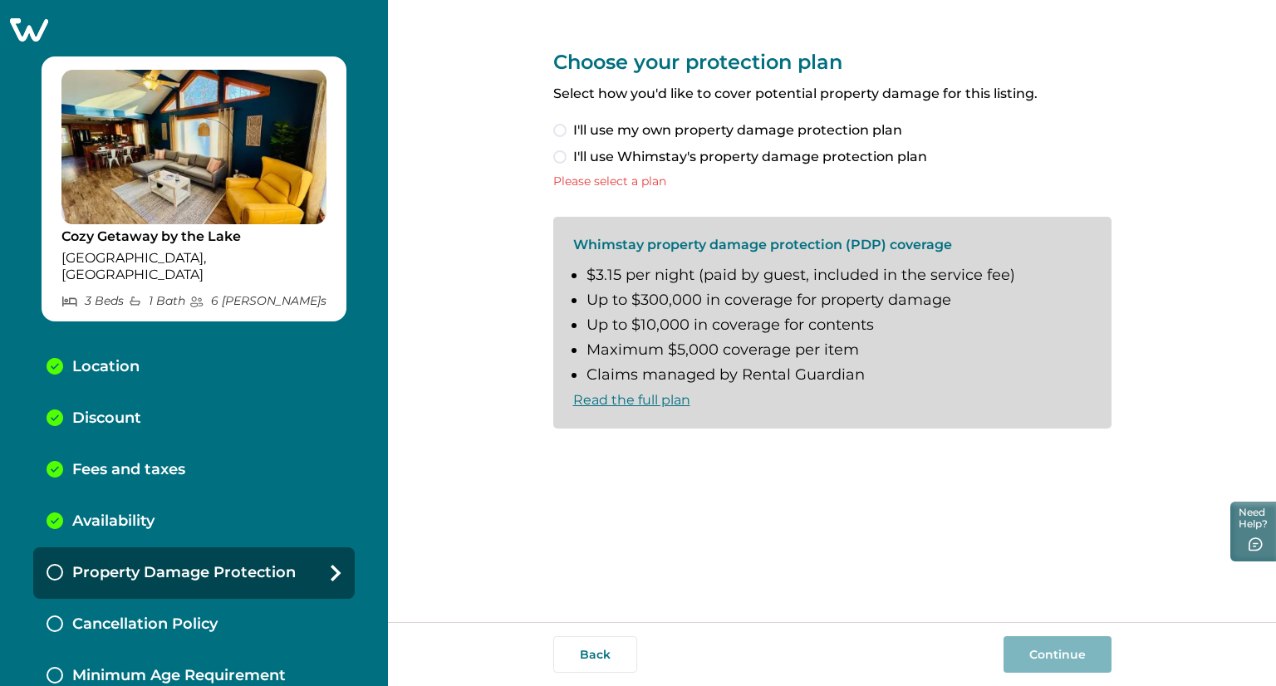
click at [558, 158] on span at bounding box center [559, 156] width 13 height 13
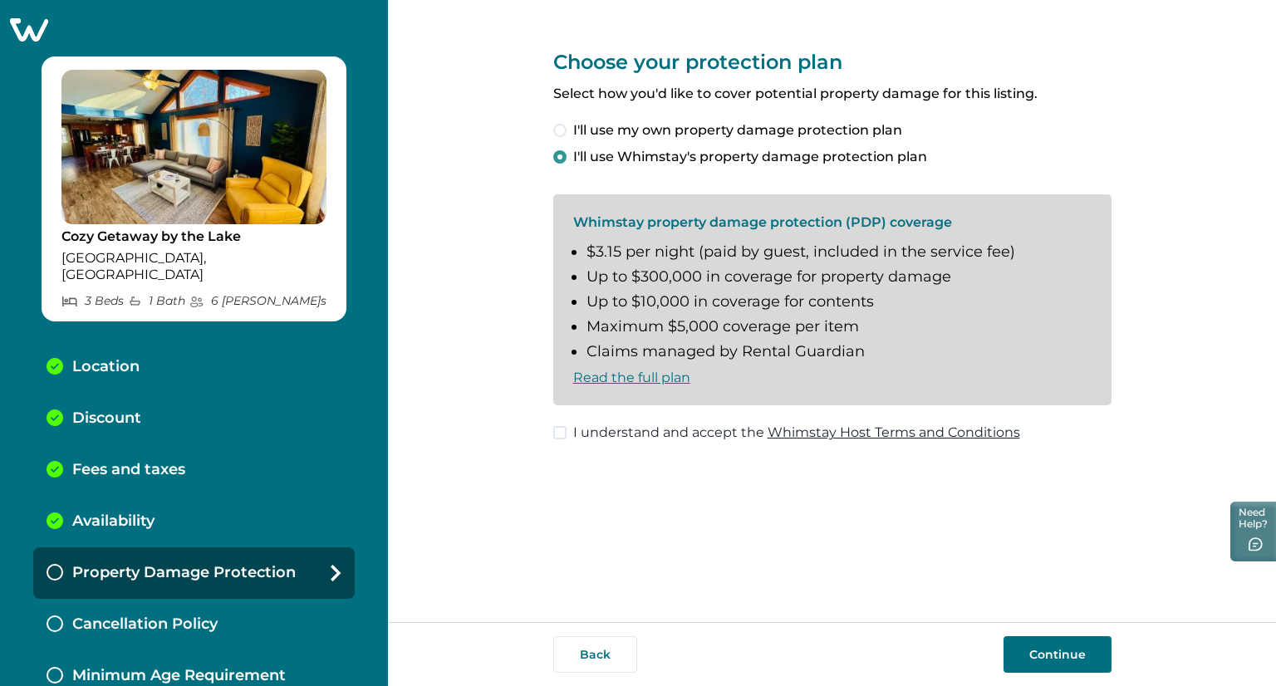
click at [1017, 642] on button "Continue" at bounding box center [1058, 654] width 108 height 37
click at [561, 430] on span at bounding box center [559, 432] width 13 height 13
click at [1029, 650] on button "Continue" at bounding box center [1058, 654] width 108 height 37
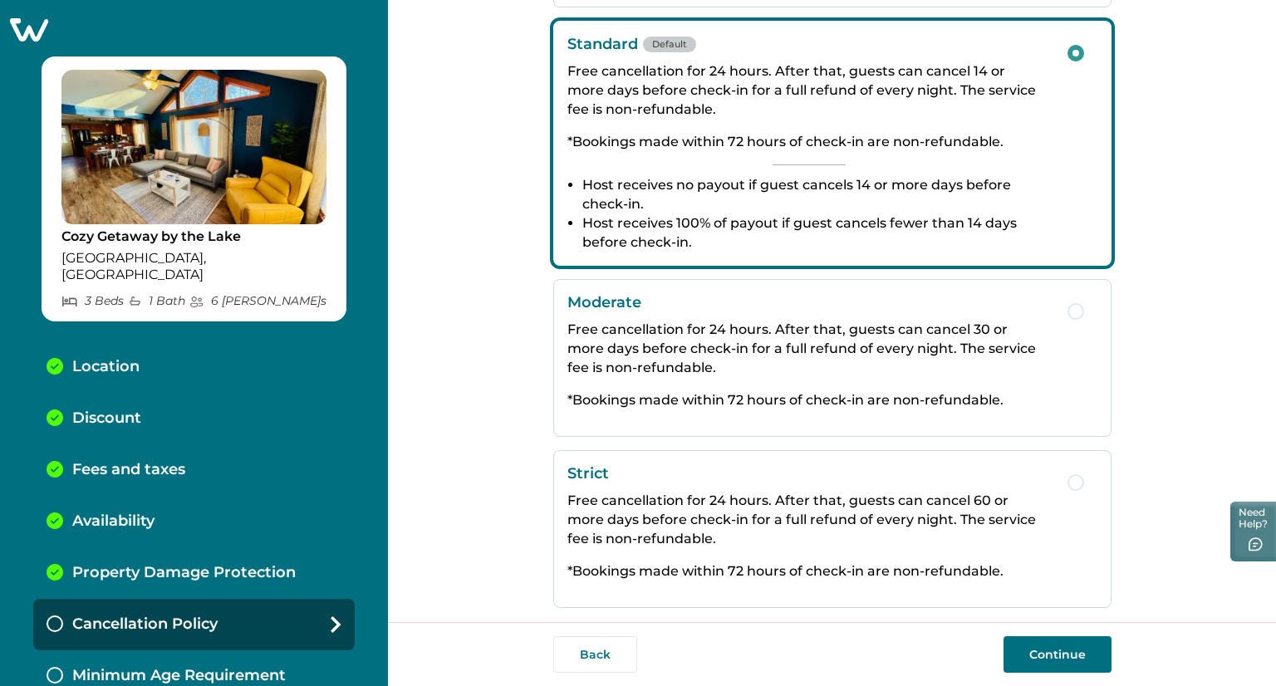
scroll to position [286, 0]
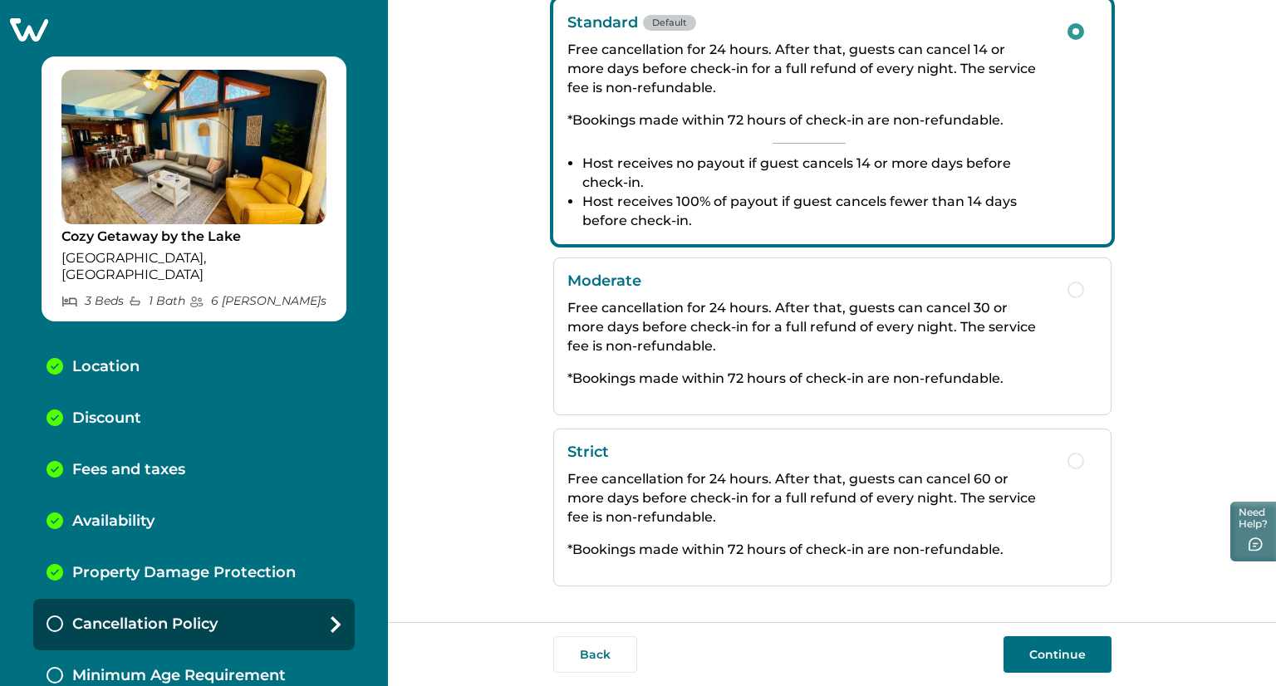
click at [1053, 659] on button "Continue" at bounding box center [1058, 654] width 108 height 37
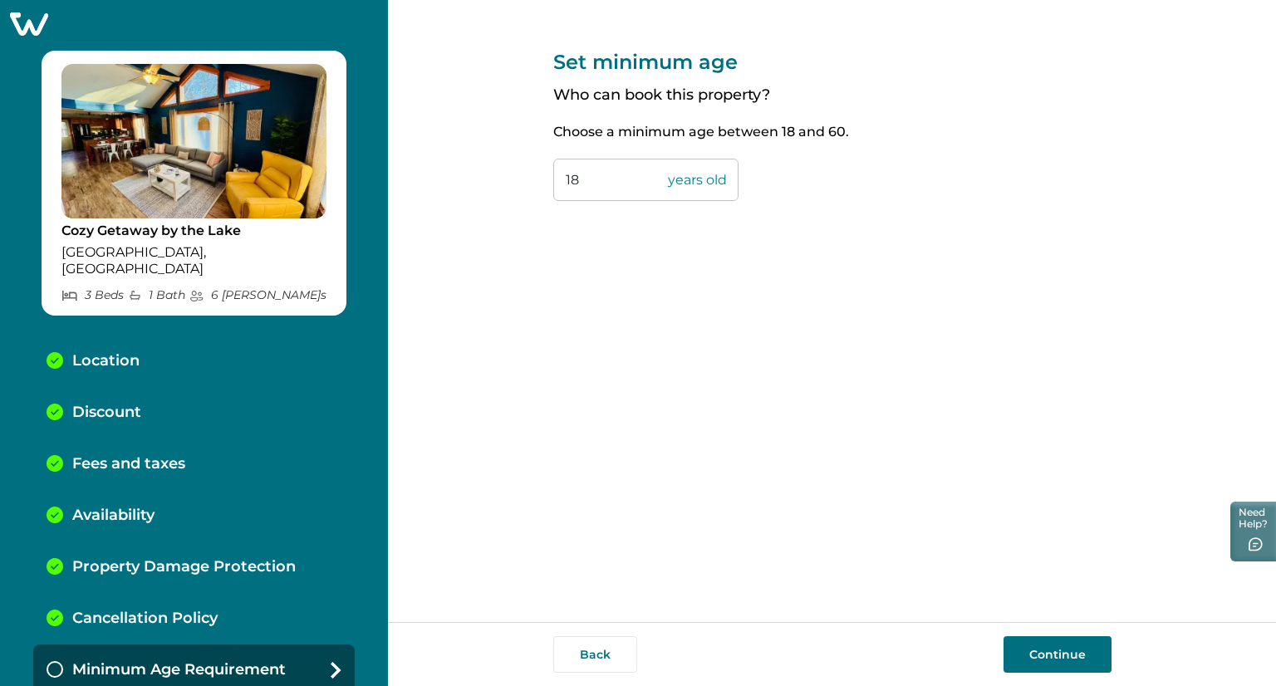
drag, startPoint x: 593, startPoint y: 177, endPoint x: 566, endPoint y: 187, distance: 29.2
click at [566, 187] on input "18" at bounding box center [645, 180] width 185 height 42
type input "25"
click at [1057, 648] on button "Continue" at bounding box center [1058, 654] width 108 height 37
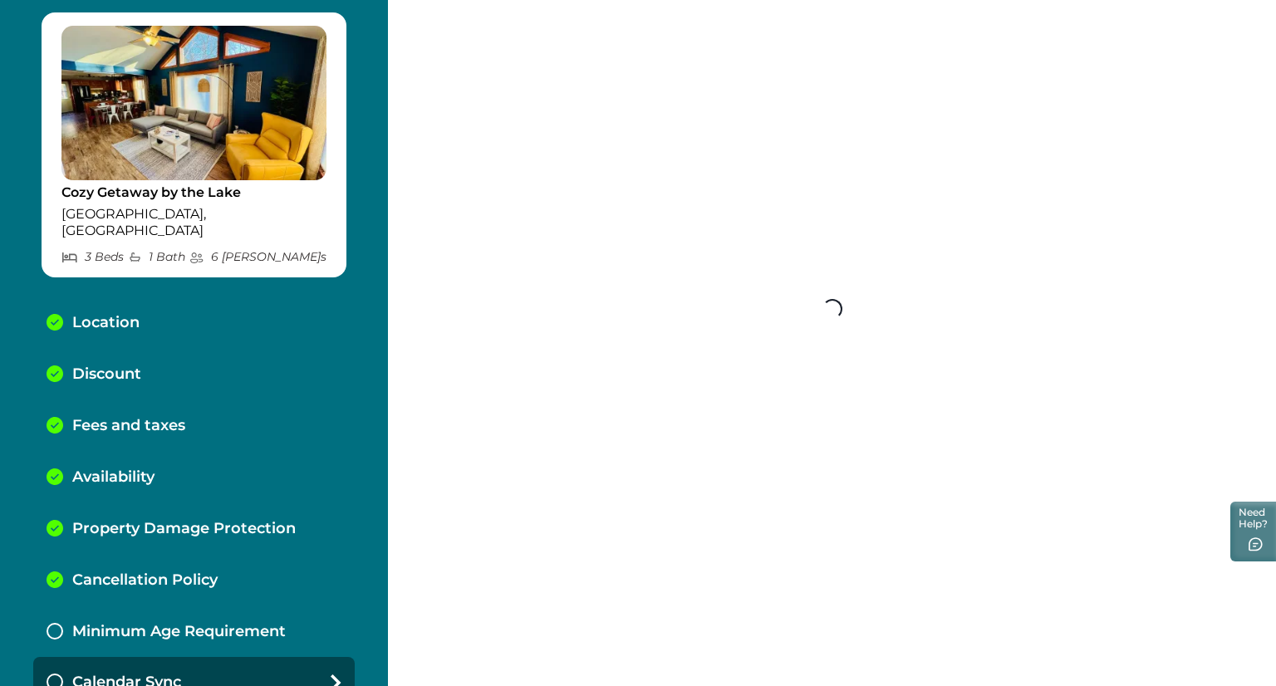
scroll to position [51, 0]
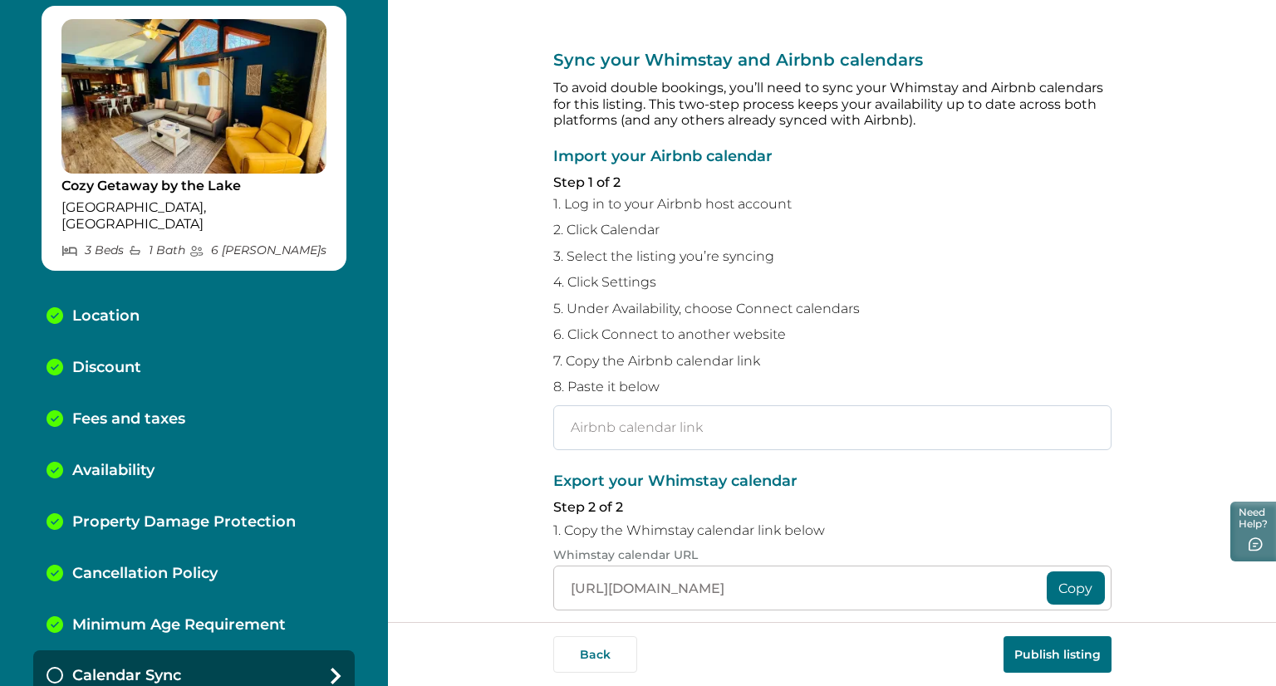
paste input "[URL][DOMAIN_NAME]"
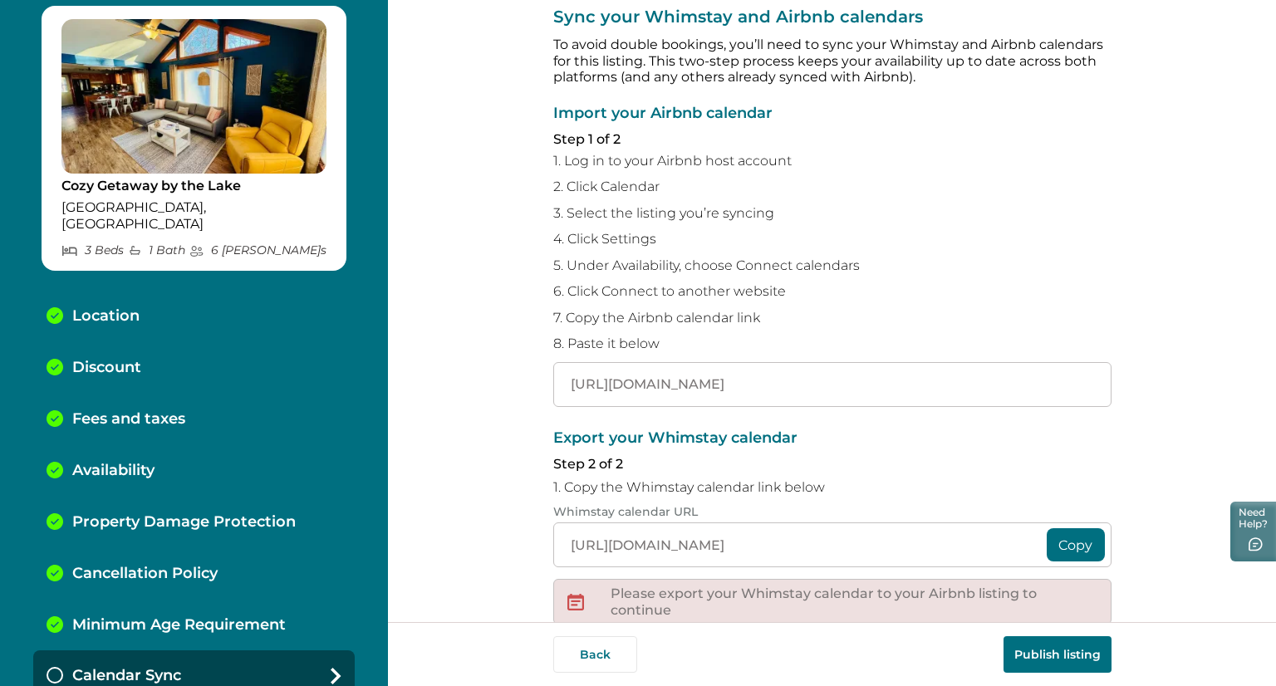
scroll to position [83, 0]
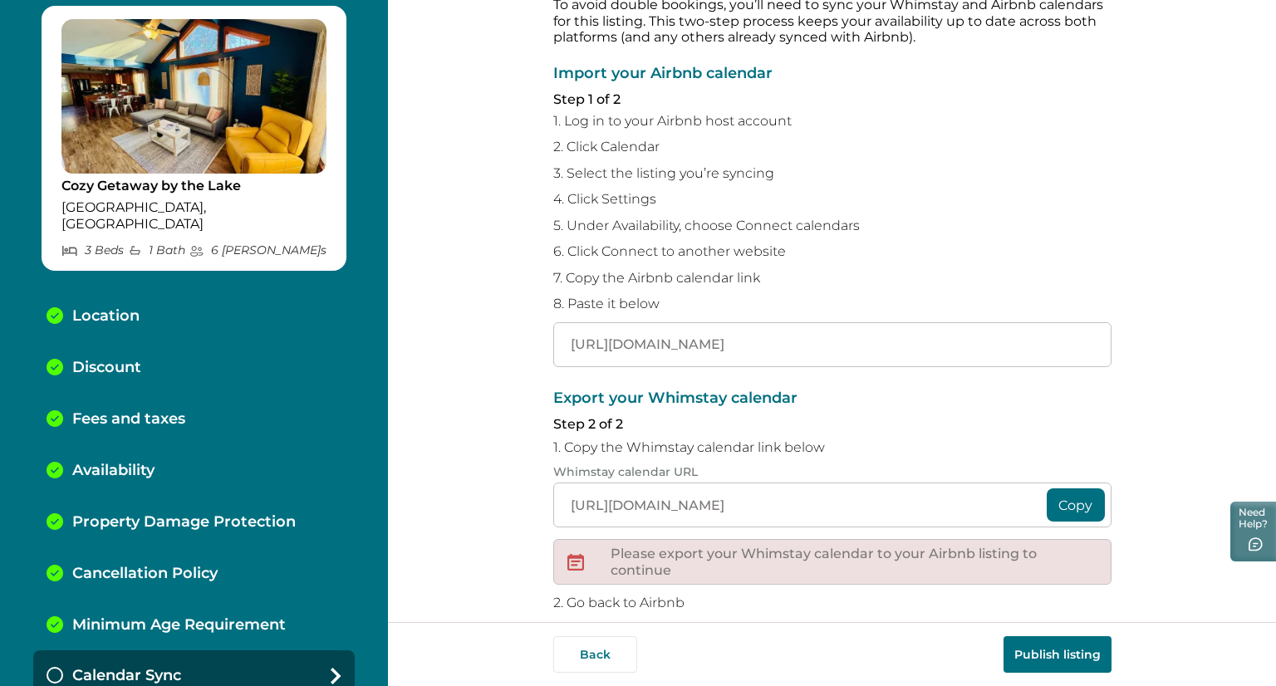
type input "[URL][DOMAIN_NAME]"
click at [1070, 511] on button "Copy" at bounding box center [1076, 505] width 58 height 33
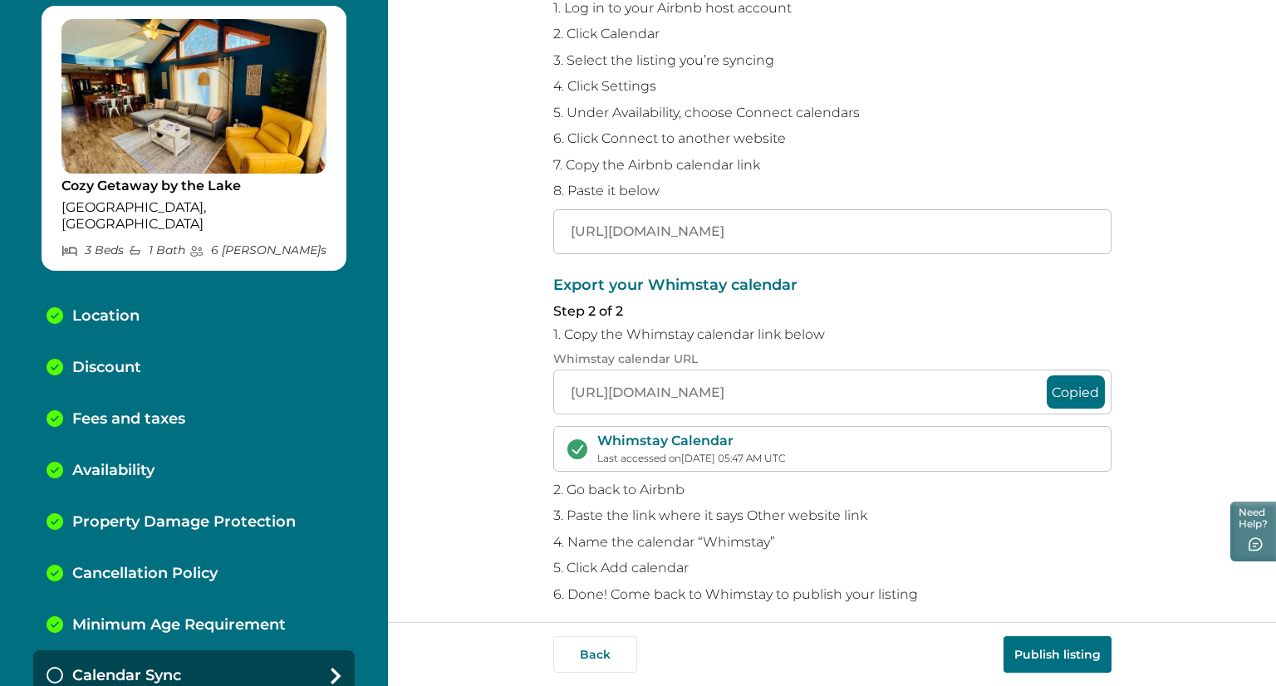
scroll to position [209, 0]
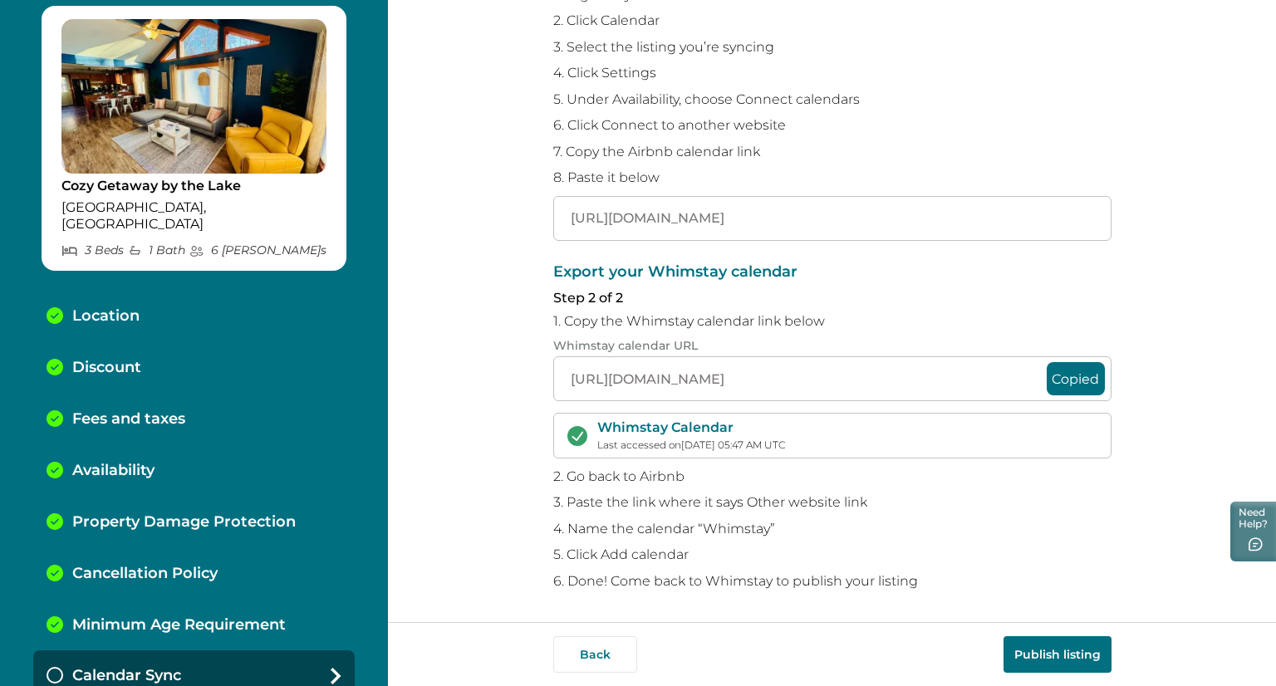
click at [1073, 653] on button "Publish listing" at bounding box center [1058, 654] width 108 height 37
